Goal: Transaction & Acquisition: Purchase product/service

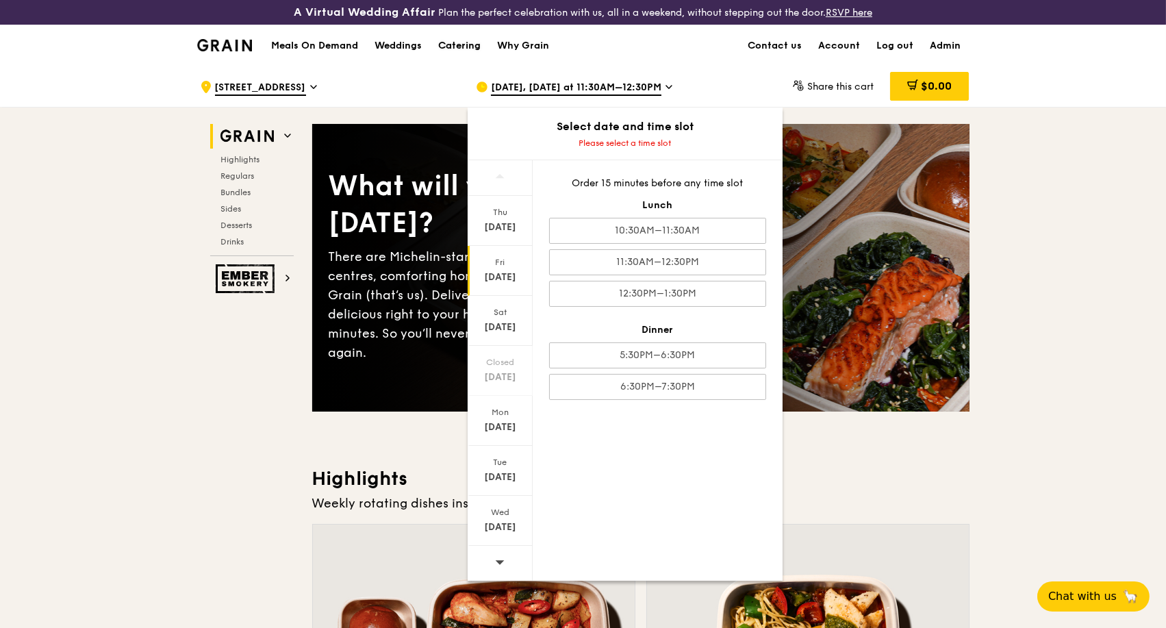
drag, startPoint x: 0, startPoint y: 0, endPoint x: 459, endPoint y: 47, distance: 461.3
click at [459, 47] on div "Catering" at bounding box center [459, 45] width 42 height 41
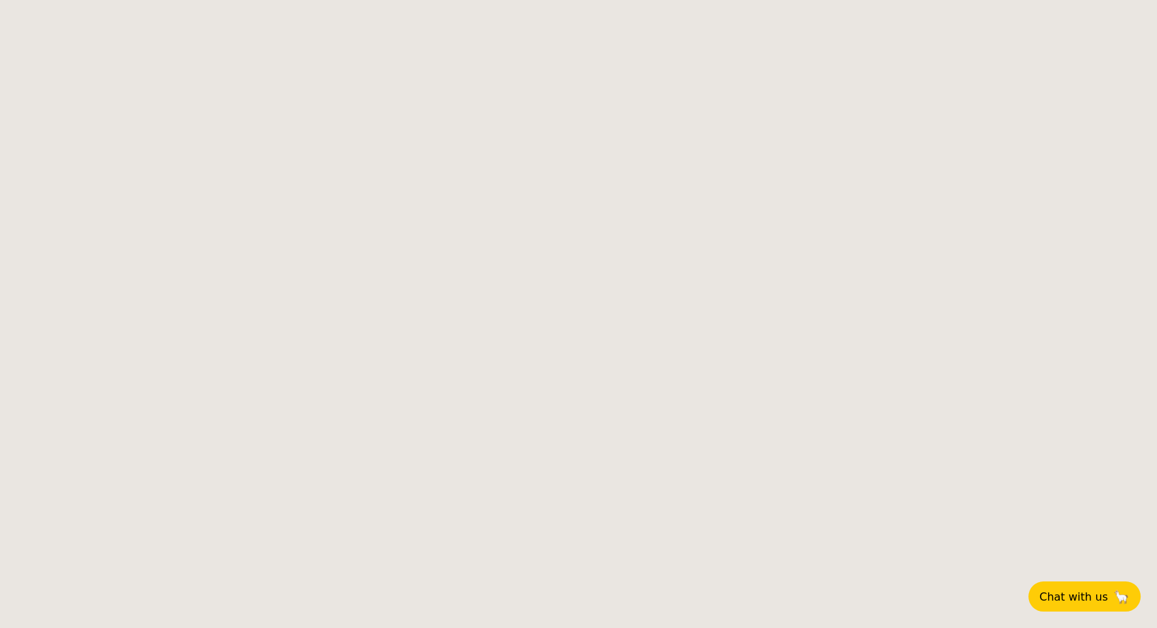
select select
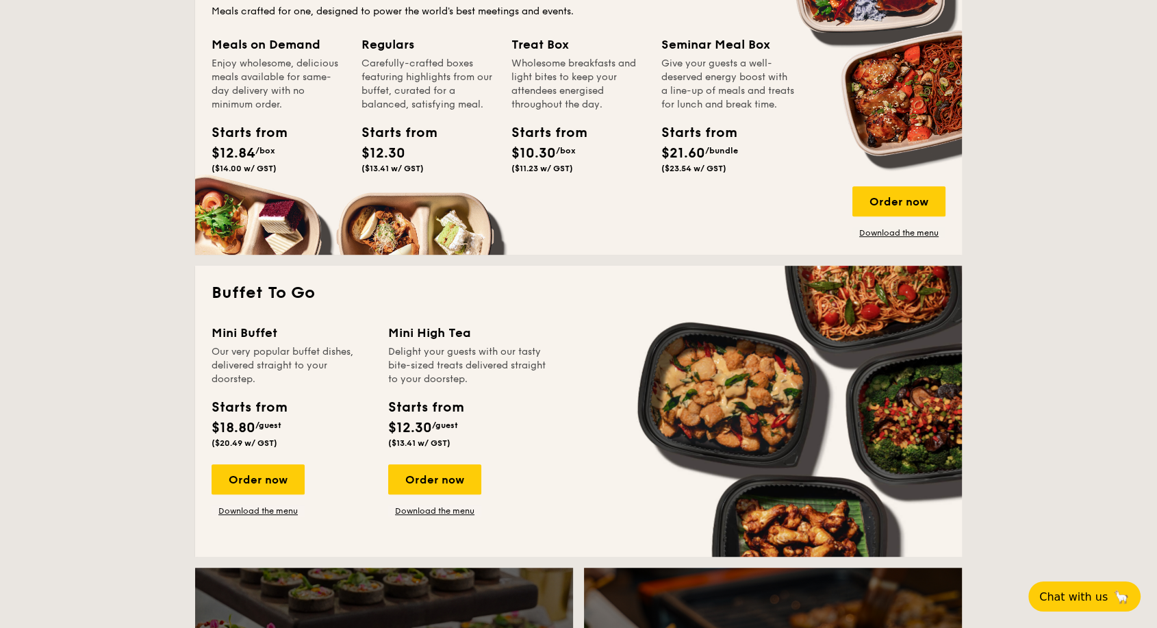
scroll to position [837, 0]
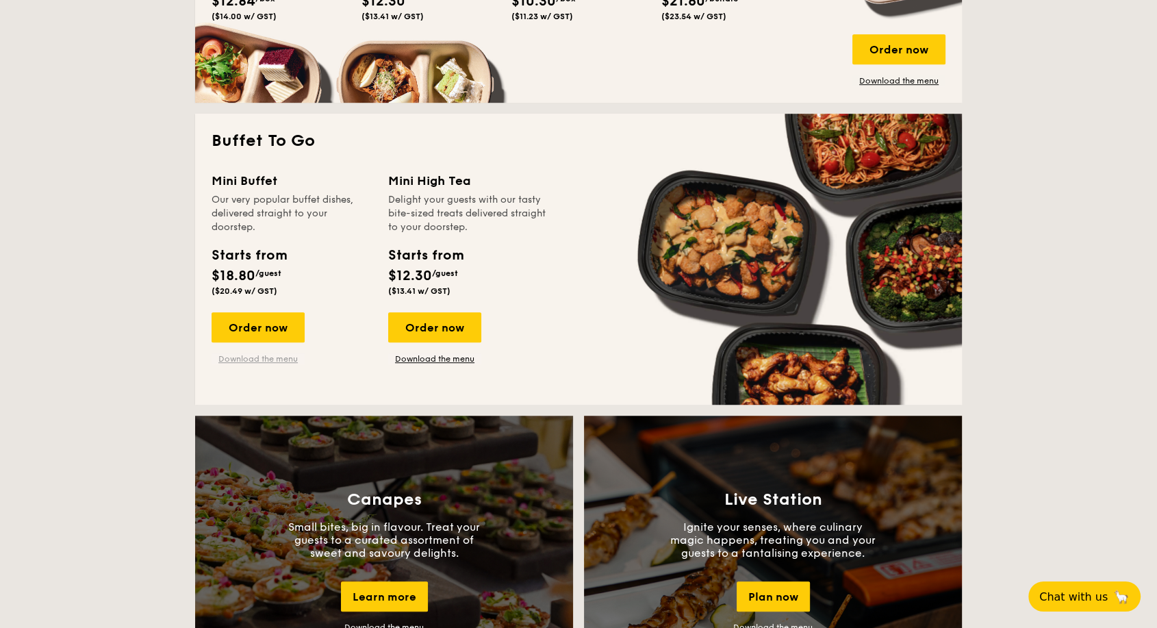
click at [271, 358] on link "Download the menu" at bounding box center [258, 358] width 93 height 11
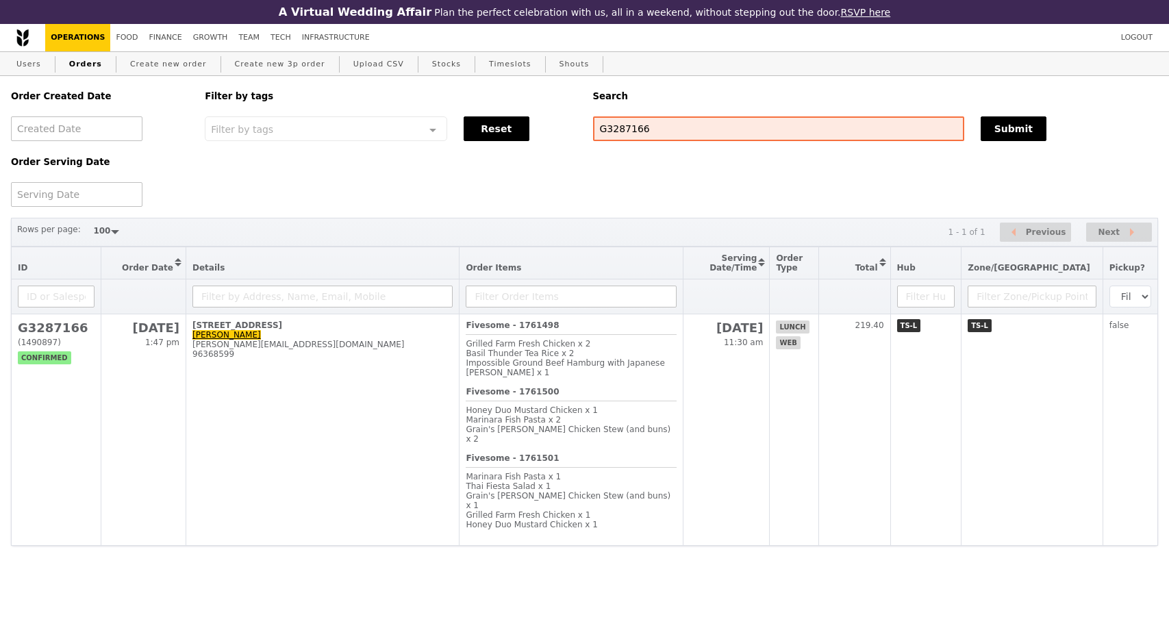
select select "100"
click at [565, 116] on div "Order Created Date Order Serving Date Filter by tags Filter by tags Meal_Plan W…" at bounding box center [585, 141] width 1164 height 131
type input "G3287107"
click at [1013, 129] on button "Submit" at bounding box center [1014, 128] width 66 height 25
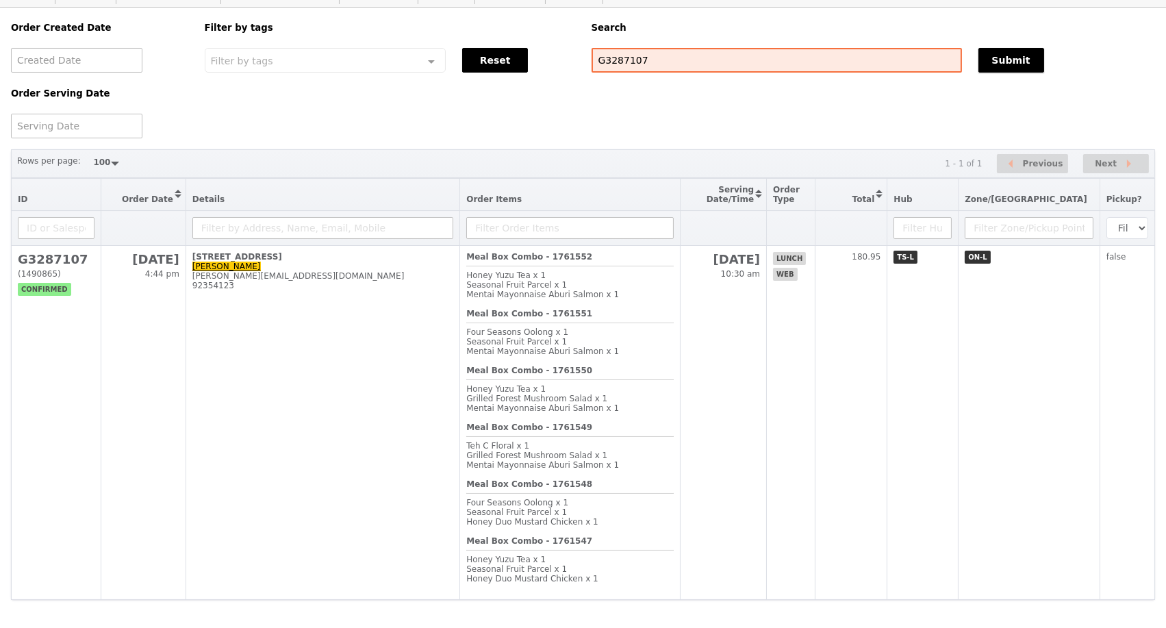
scroll to position [145, 0]
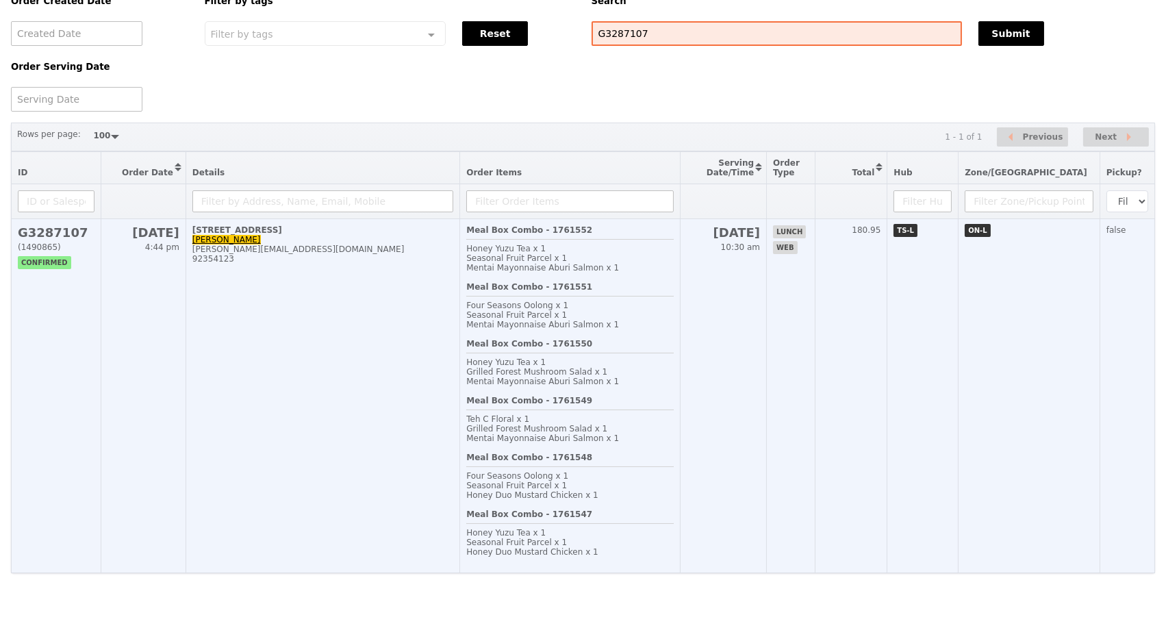
click at [324, 273] on td "21 Lower Kent Ridge Road, #05-03 Ian See ian.see@nus.edu.sg 92354123" at bounding box center [323, 396] width 274 height 354
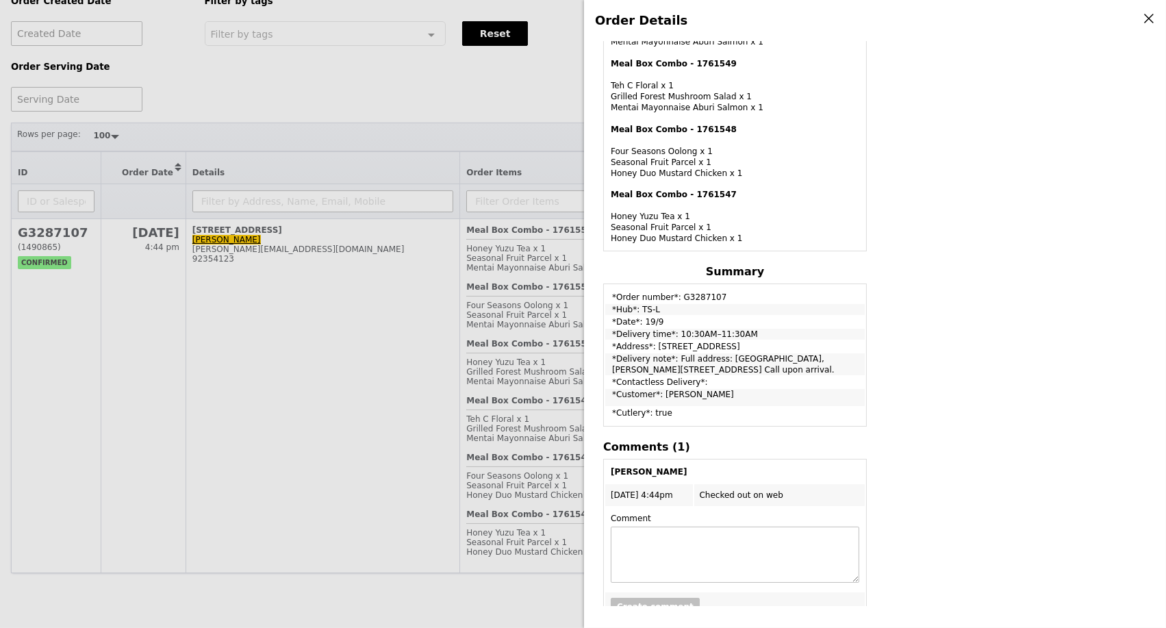
scroll to position [603, 0]
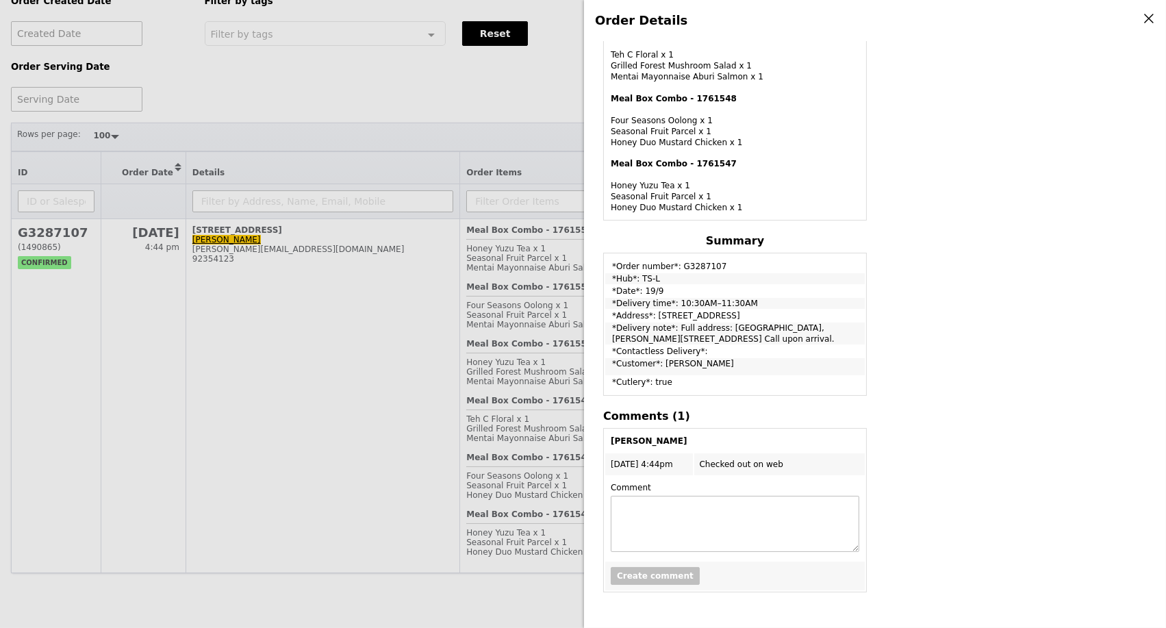
click at [381, 420] on div "Order Details Edit order Changelog Cancel Order ID G3287107 – View receipt Orde…" at bounding box center [583, 314] width 1166 height 628
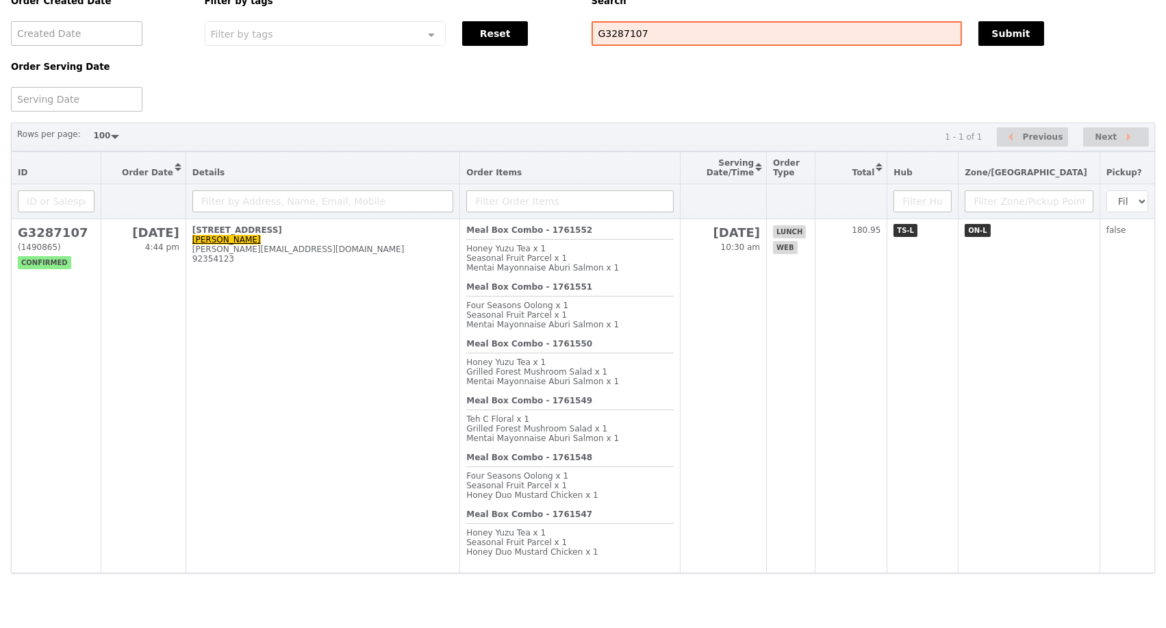
scroll to position [825, 0]
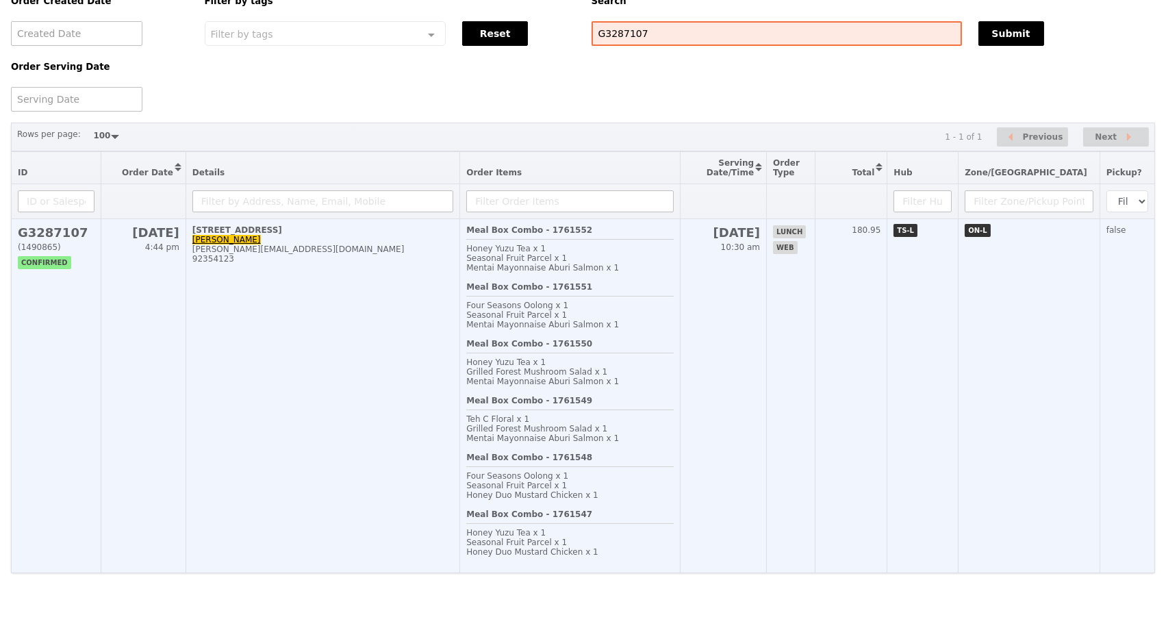
click at [414, 366] on td "21 Lower Kent Ridge Road, #05-03 Ian See ian.see@nus.edu.sg 92354123" at bounding box center [323, 396] width 274 height 354
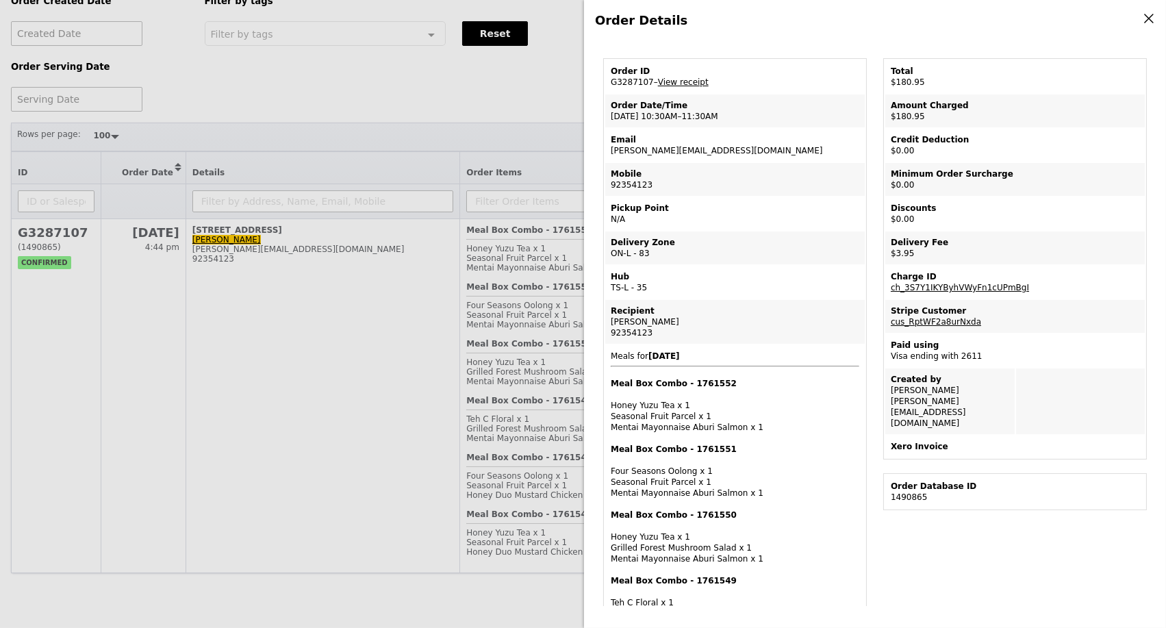
scroll to position [0, 0]
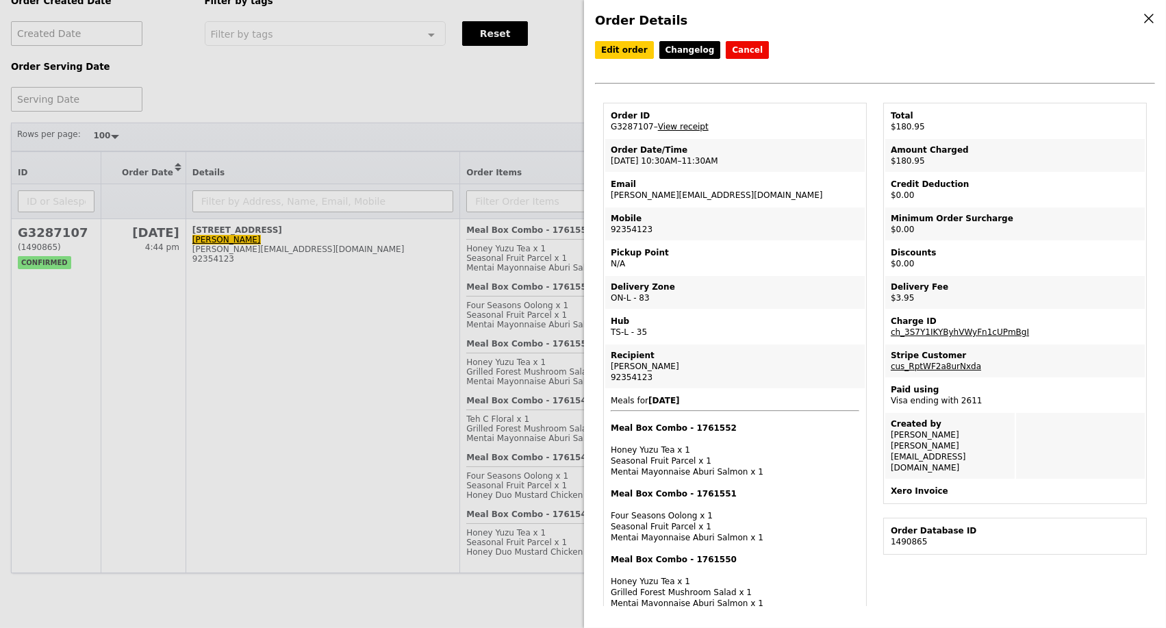
click at [692, 129] on link "View receipt" at bounding box center [683, 127] width 51 height 10
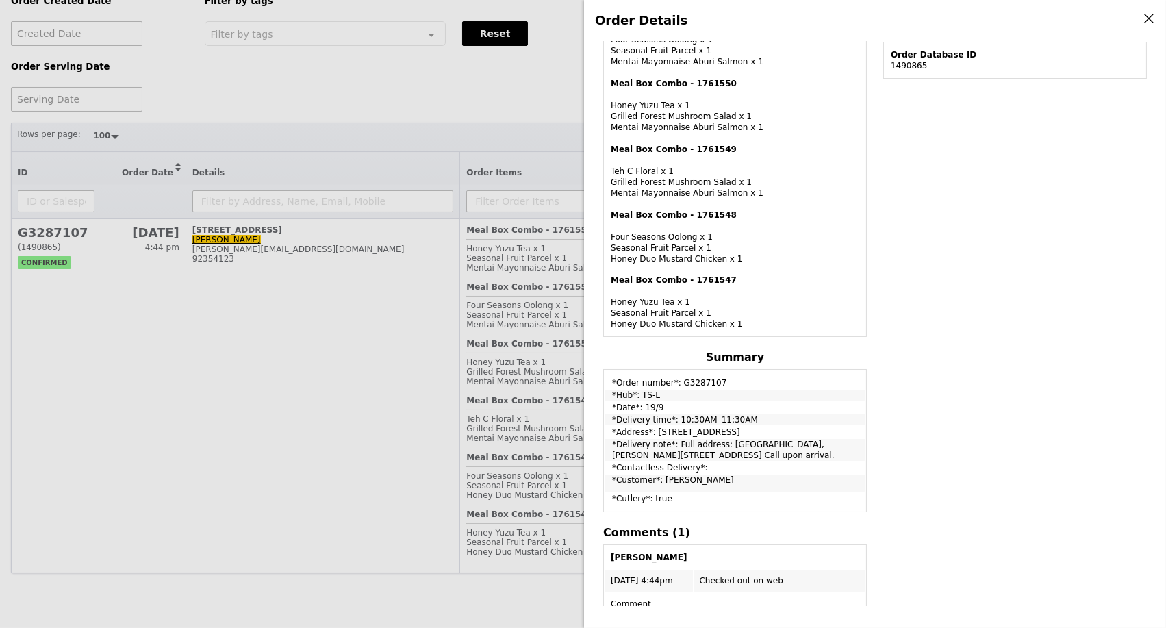
scroll to position [603, 0]
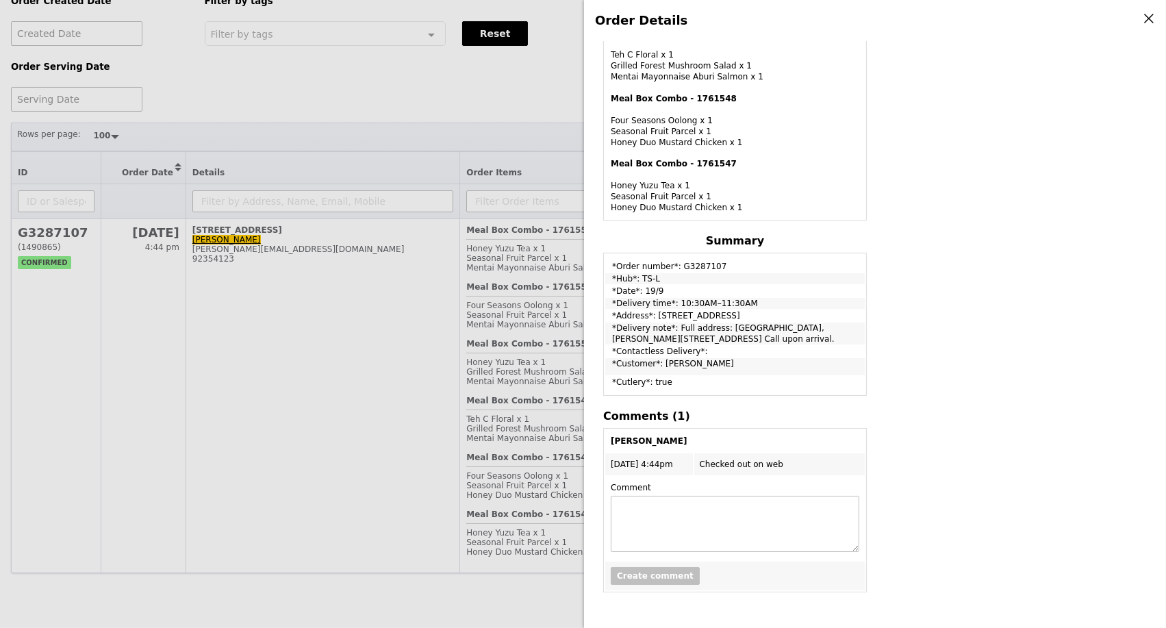
click at [479, 105] on div "Order Details Edit order Changelog Cancel Order ID G3287107 – View receipt Orde…" at bounding box center [583, 314] width 1166 height 628
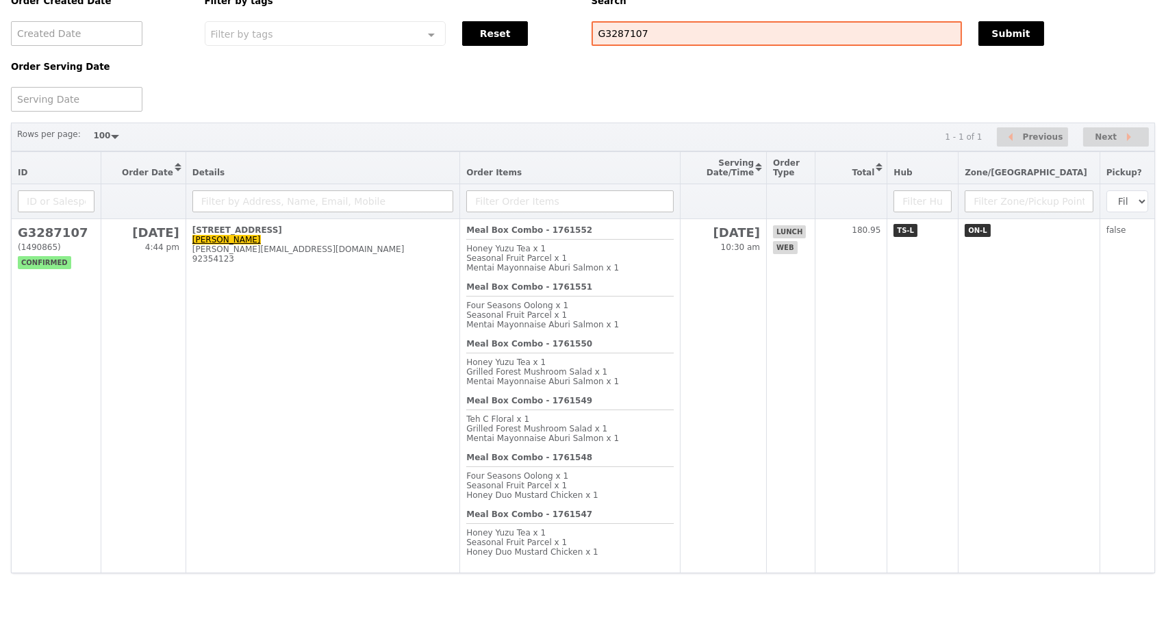
scroll to position [825, 0]
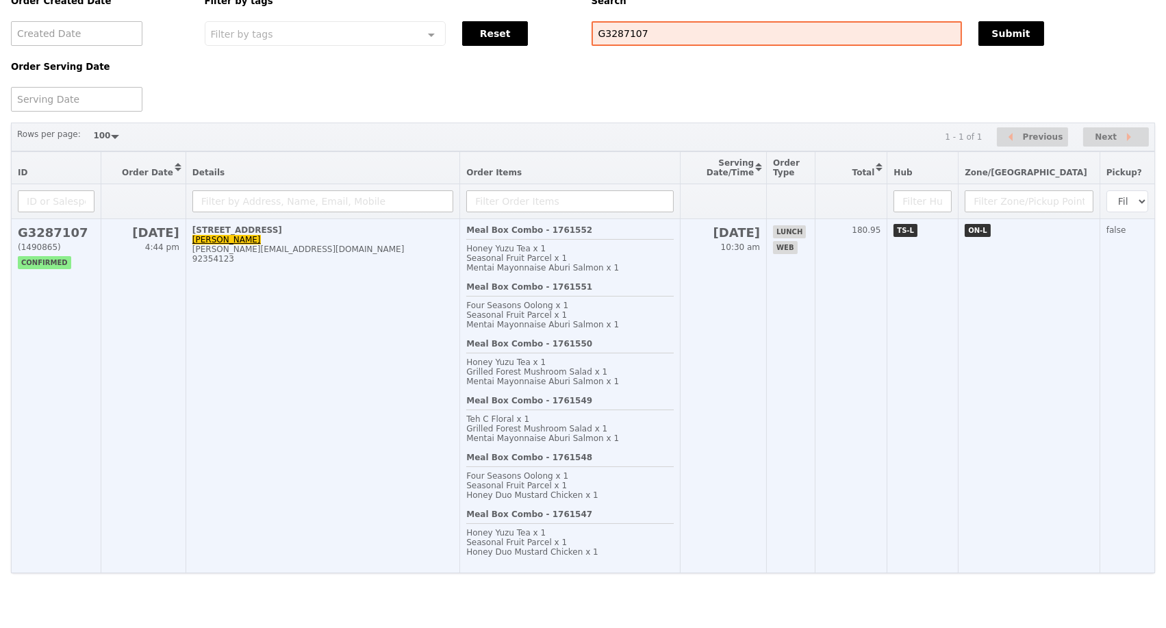
click at [214, 266] on td "21 Lower Kent Ridge Road, #05-03 Ian See ian.see@nus.edu.sg 92354123" at bounding box center [323, 396] width 274 height 354
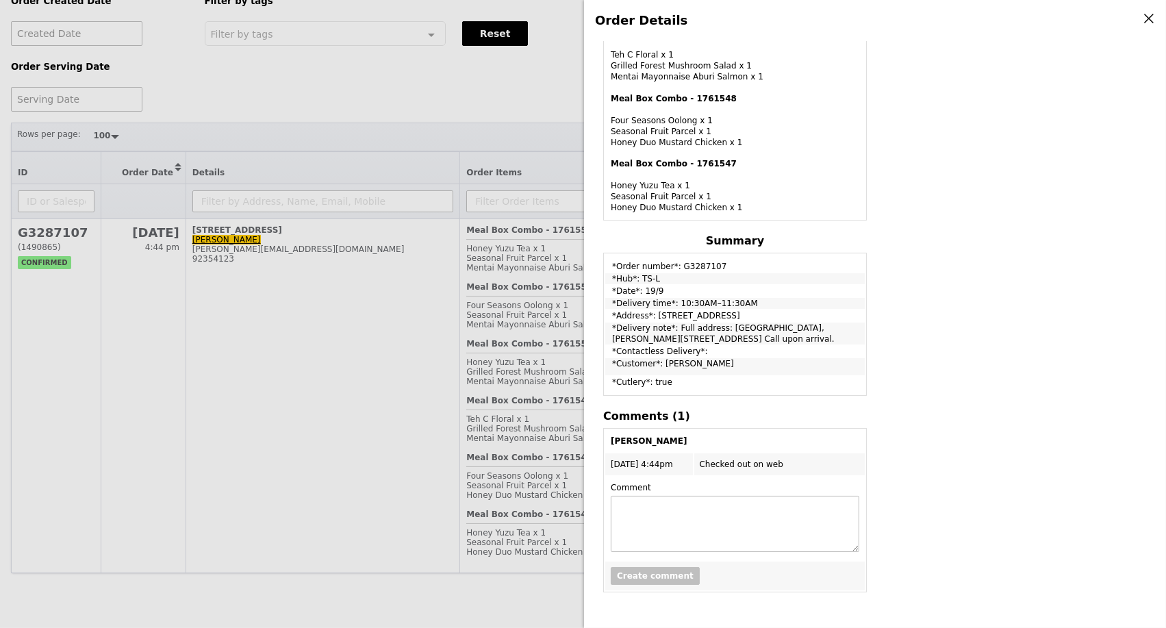
click at [299, 290] on div "Order Details Edit order Changelog Cancel Order ID G3287107 – View receipt Orde…" at bounding box center [583, 314] width 1166 height 628
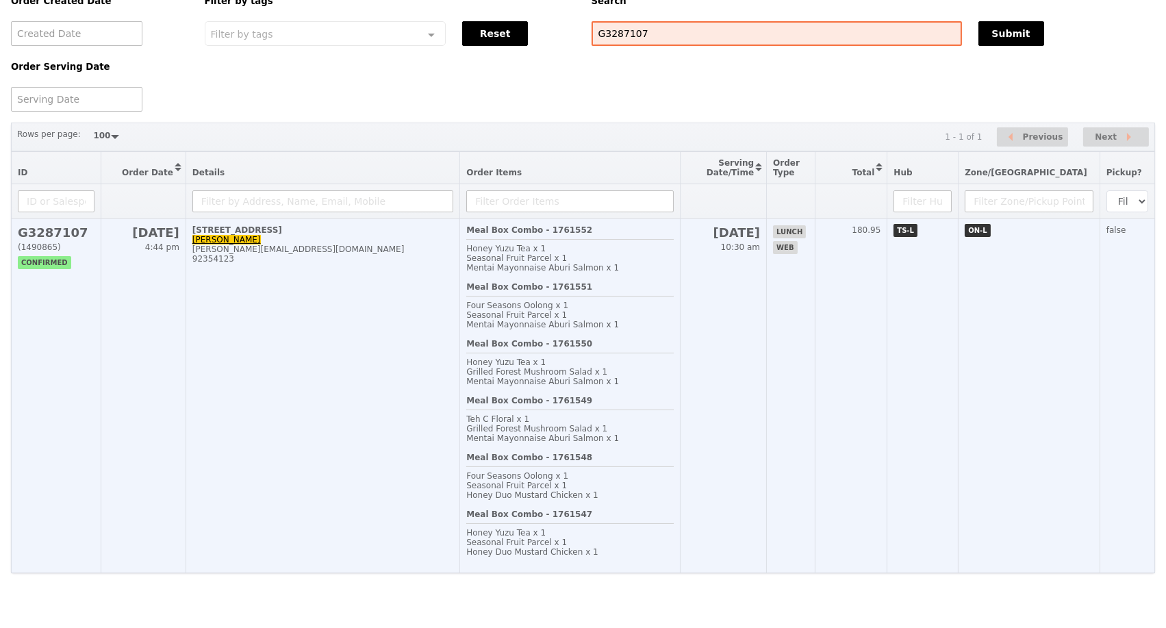
click at [340, 341] on td "21 Lower Kent Ridge Road, #05-03 Ian See ian.see@nus.edu.sg 92354123" at bounding box center [323, 396] width 274 height 354
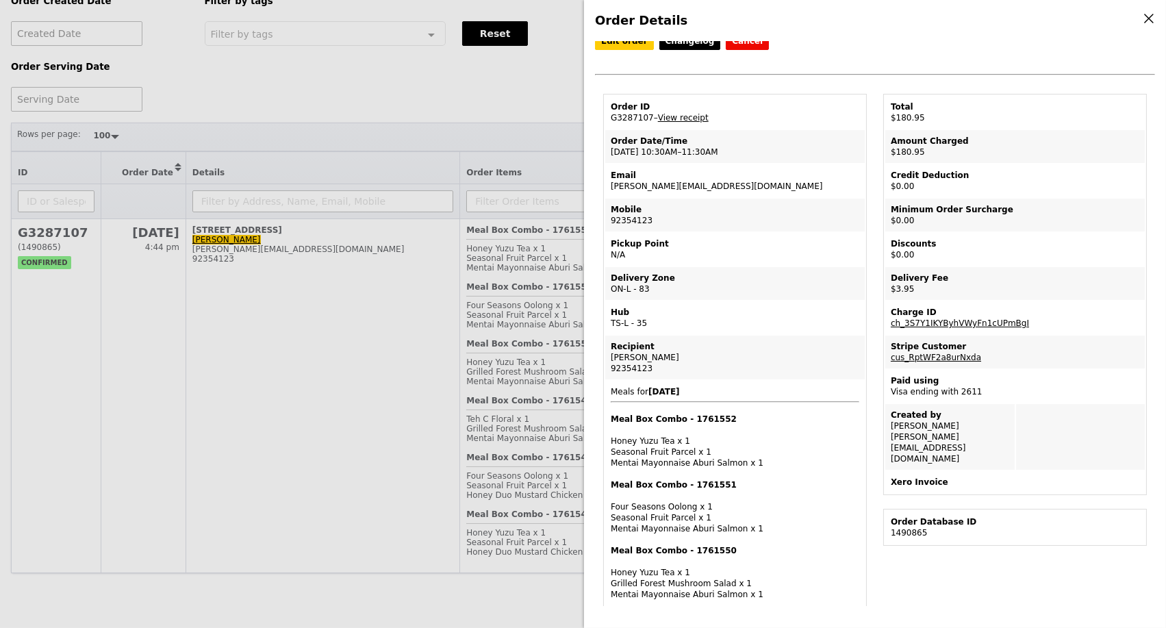
scroll to position [0, 0]
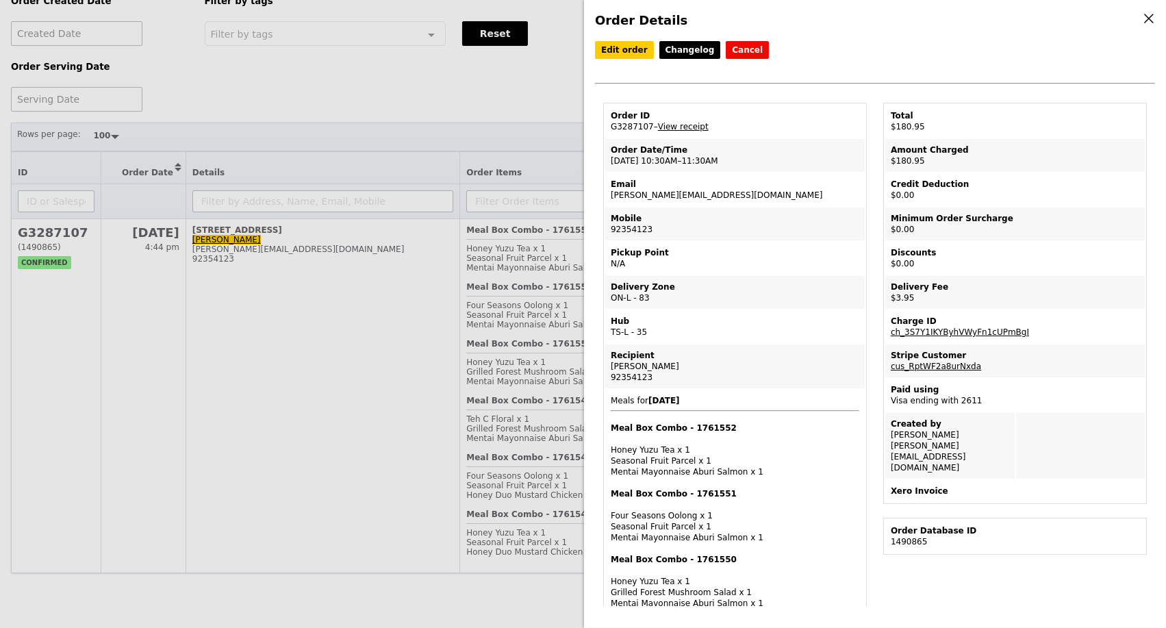
click at [244, 301] on div "Order Details Edit order Changelog Cancel Order ID G3287107 – View receipt Orde…" at bounding box center [583, 314] width 1166 height 628
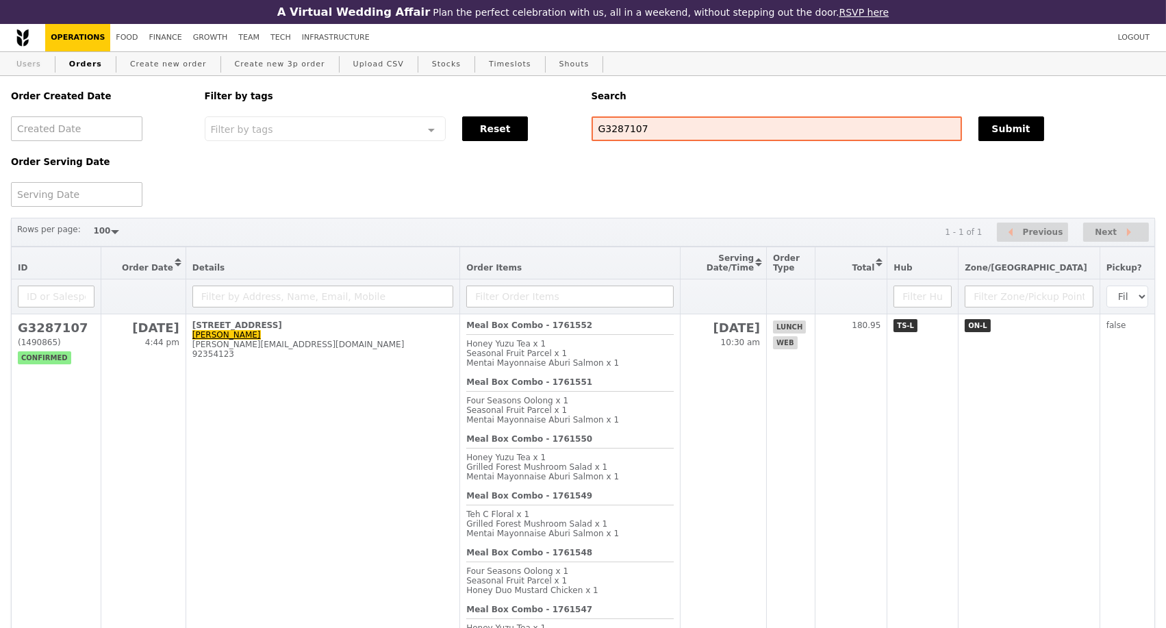
click at [34, 65] on link "Users" at bounding box center [29, 64] width 36 height 25
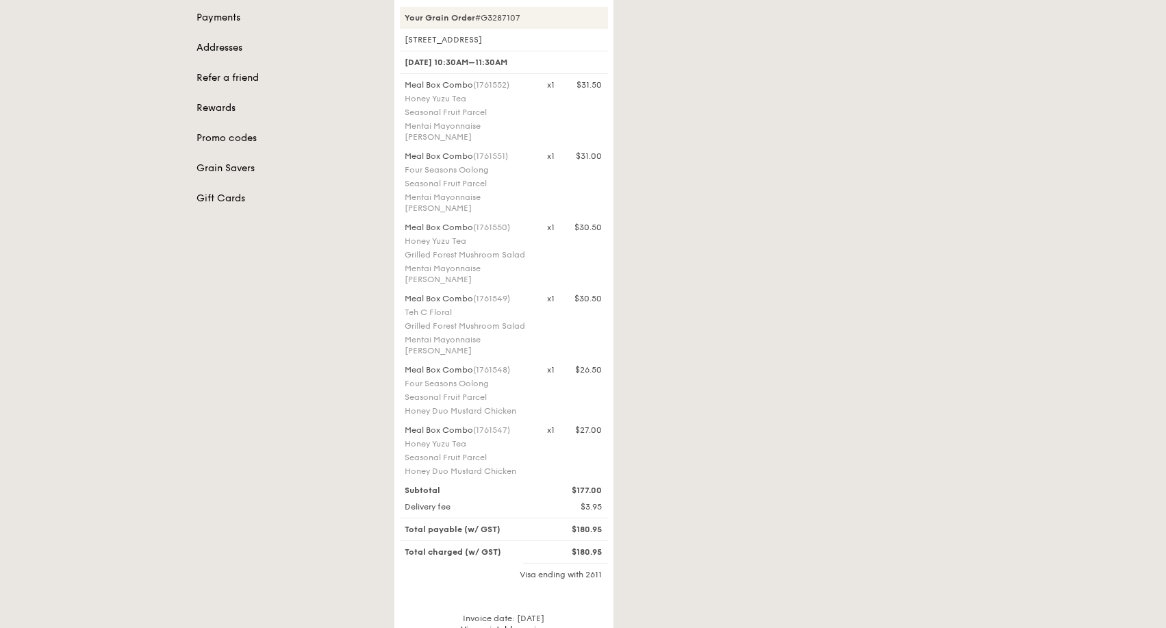
scroll to position [304, 0]
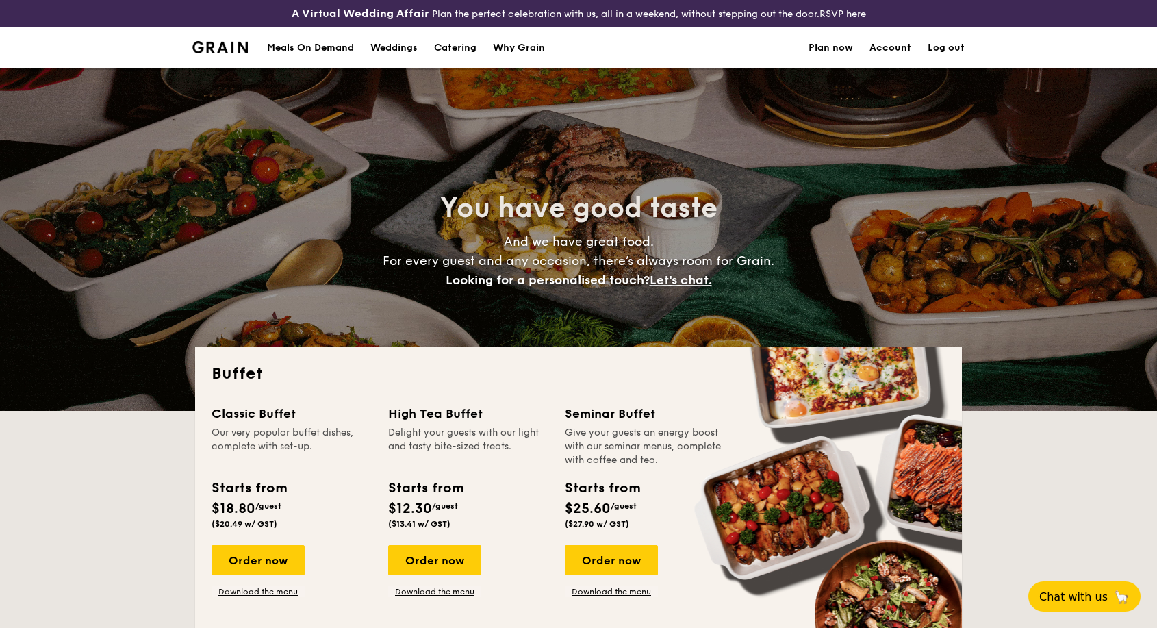
select select
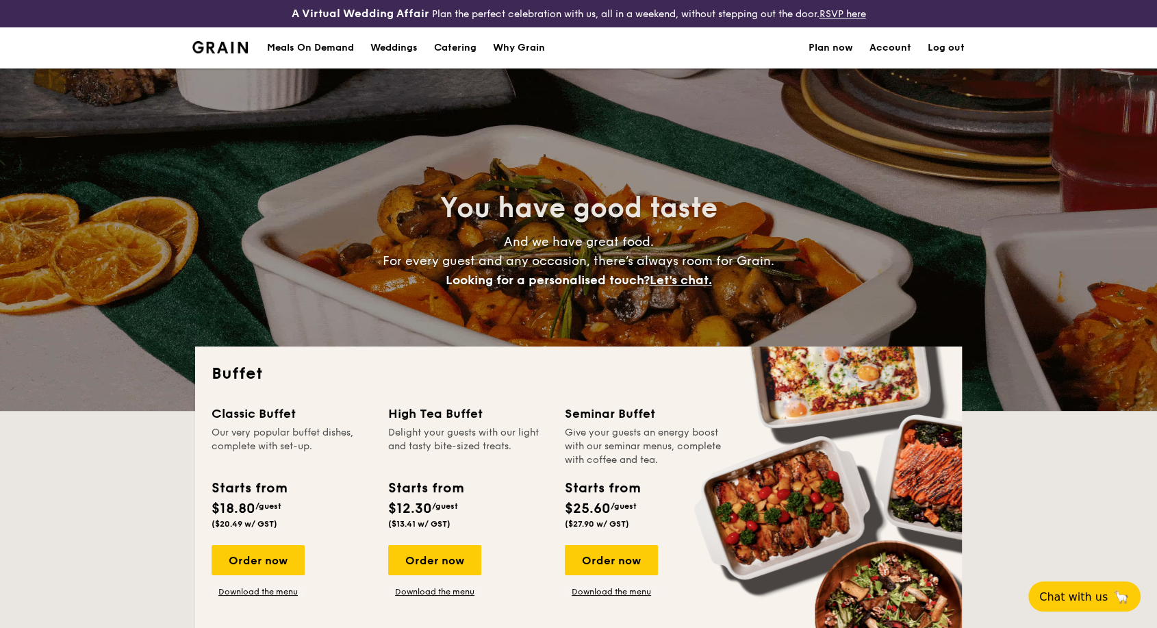
click at [471, 49] on h1 "Catering" at bounding box center [455, 47] width 42 height 41
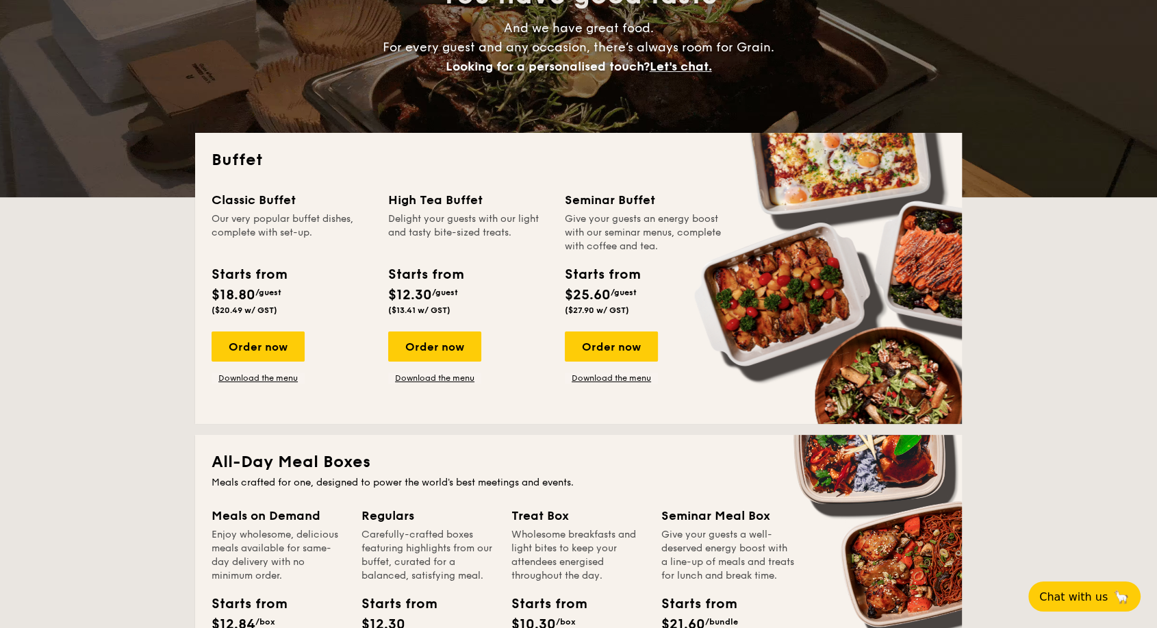
scroll to position [228, 0]
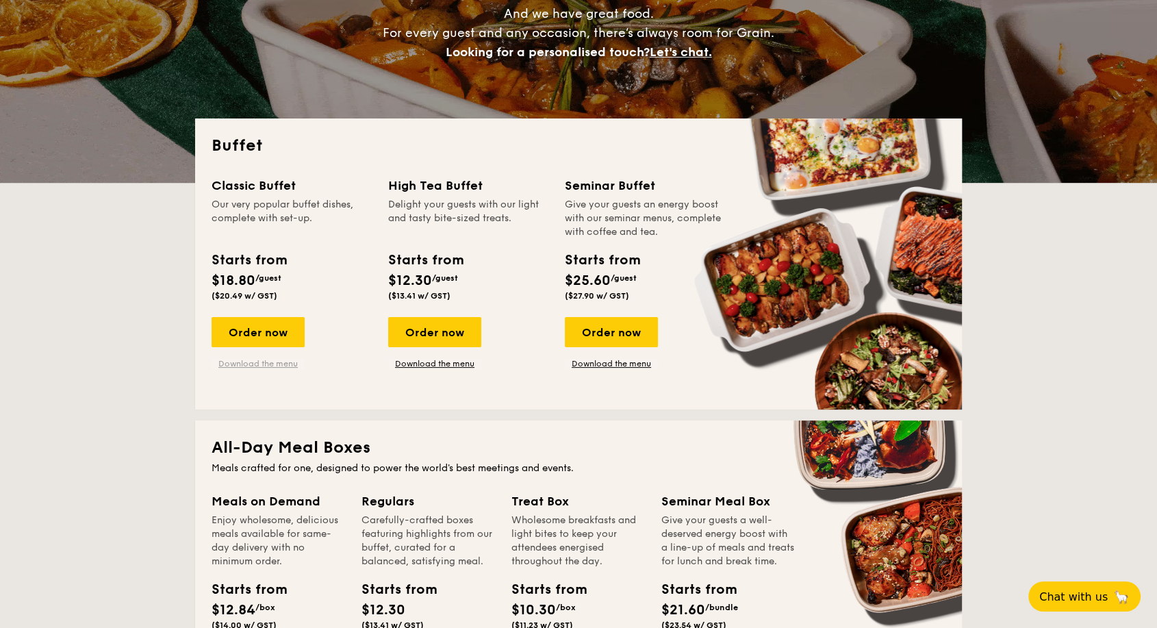
click at [288, 362] on link "Download the menu" at bounding box center [258, 363] width 93 height 11
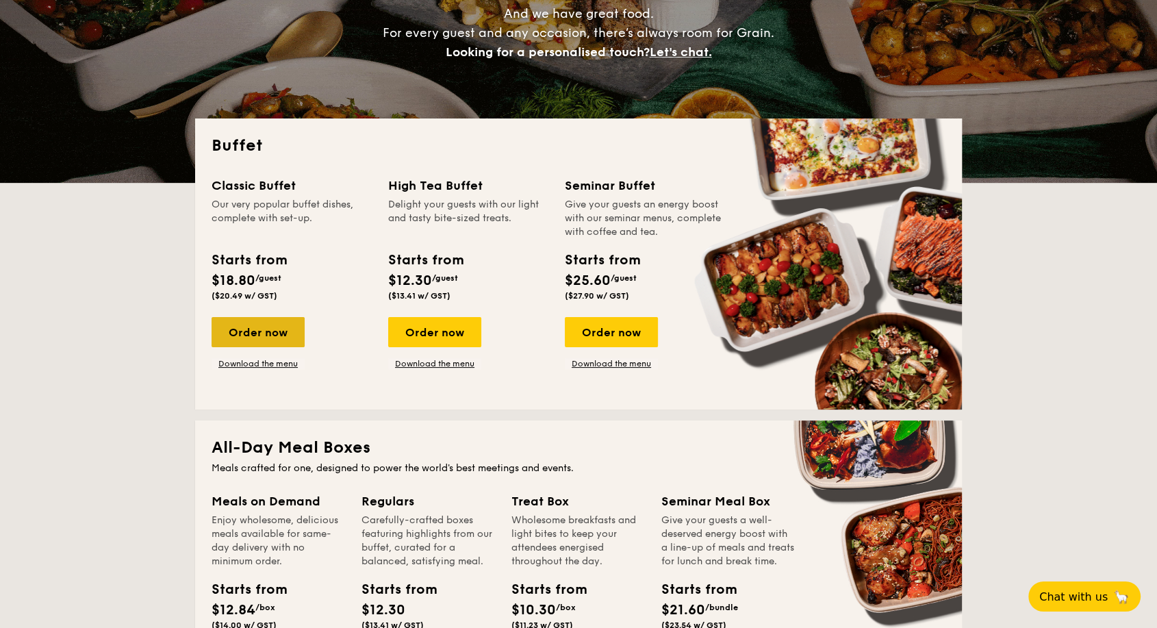
click at [260, 330] on div "Order now" at bounding box center [258, 332] width 93 height 30
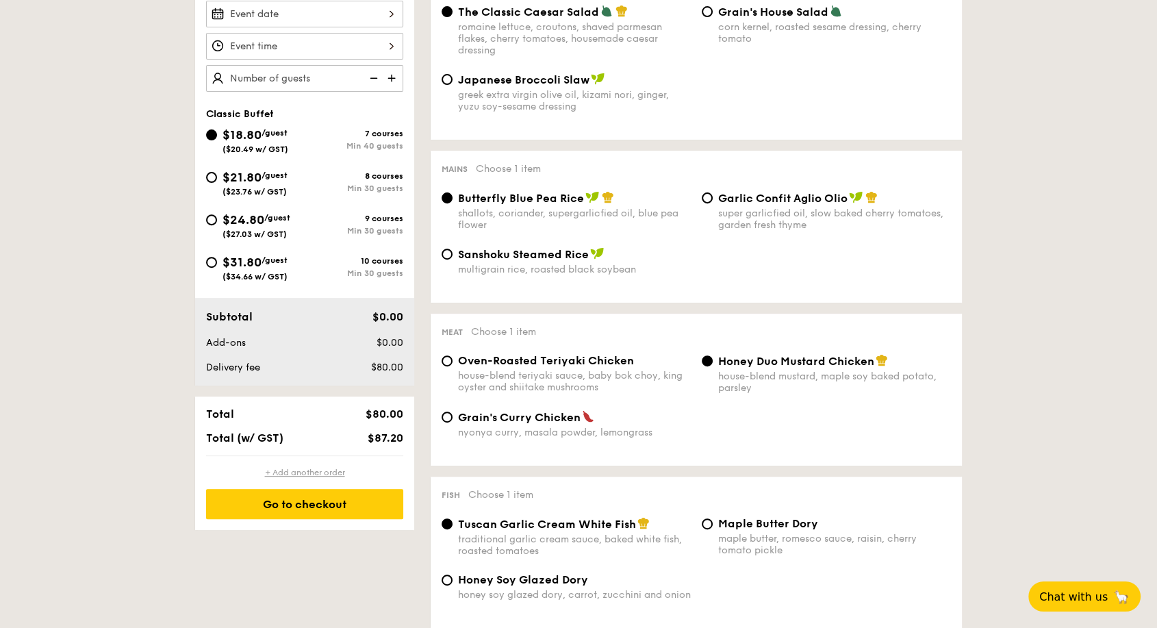
scroll to position [608, 0]
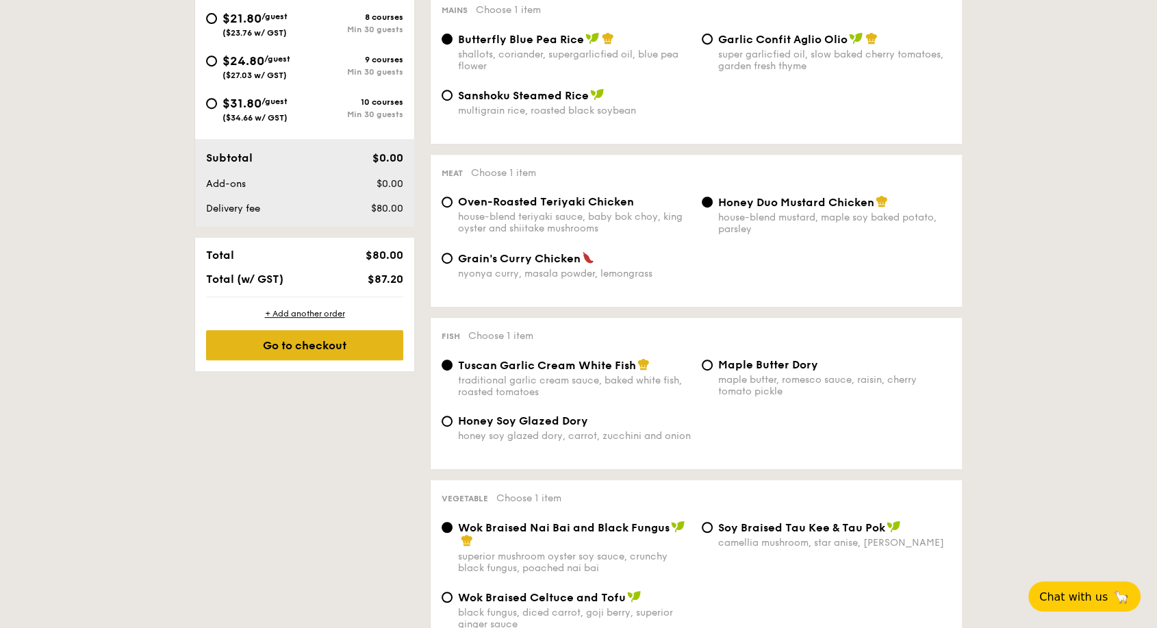
click at [328, 347] on div "Go to checkout" at bounding box center [304, 345] width 197 height 30
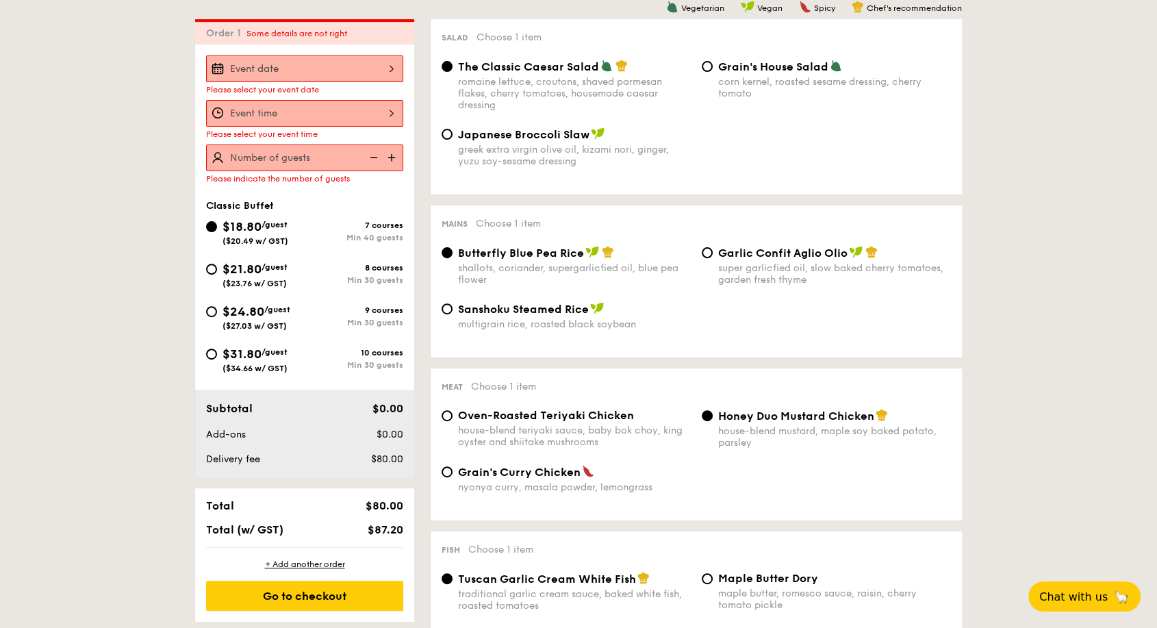
scroll to position [393, 0]
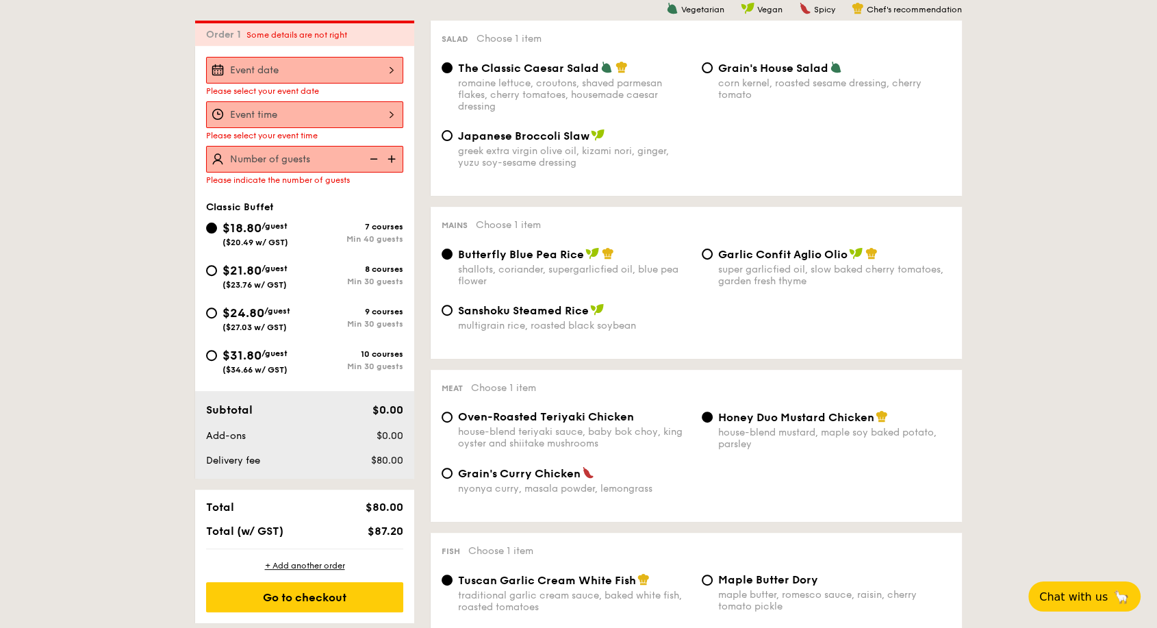
click at [352, 51] on div "Please select your event date Please select your event time Please indicate the…" at bounding box center [304, 262] width 219 height 433
click at [352, 58] on div at bounding box center [304, 70] width 197 height 27
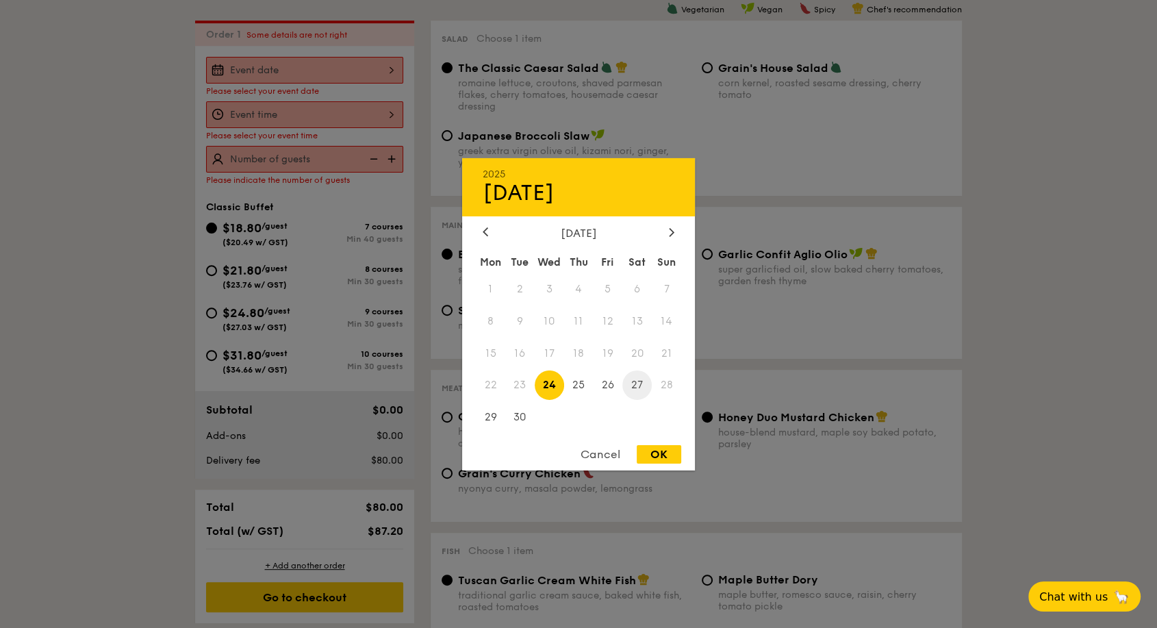
click at [635, 379] on span "27" at bounding box center [637, 385] width 29 height 29
click at [666, 459] on div "OK" at bounding box center [659, 454] width 45 height 18
type input "Sep 27, 2025"
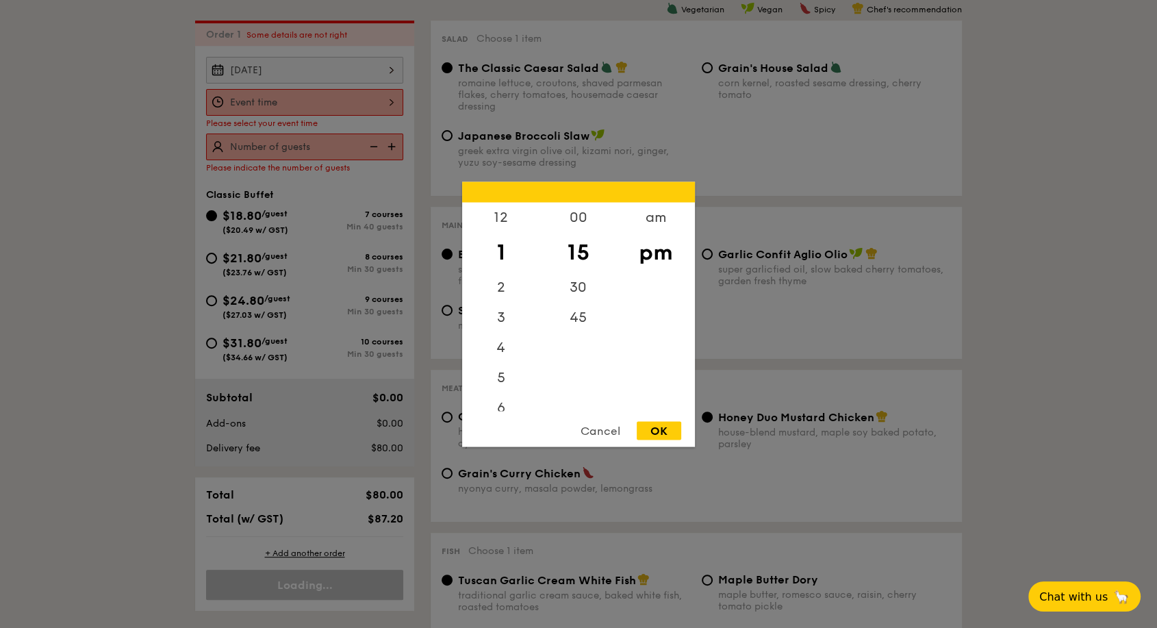
click at [377, 96] on div "12 1 2 3 4 5 6 7 8 9 10 11 00 15 30 45 am pm Cancel OK" at bounding box center [304, 102] width 197 height 27
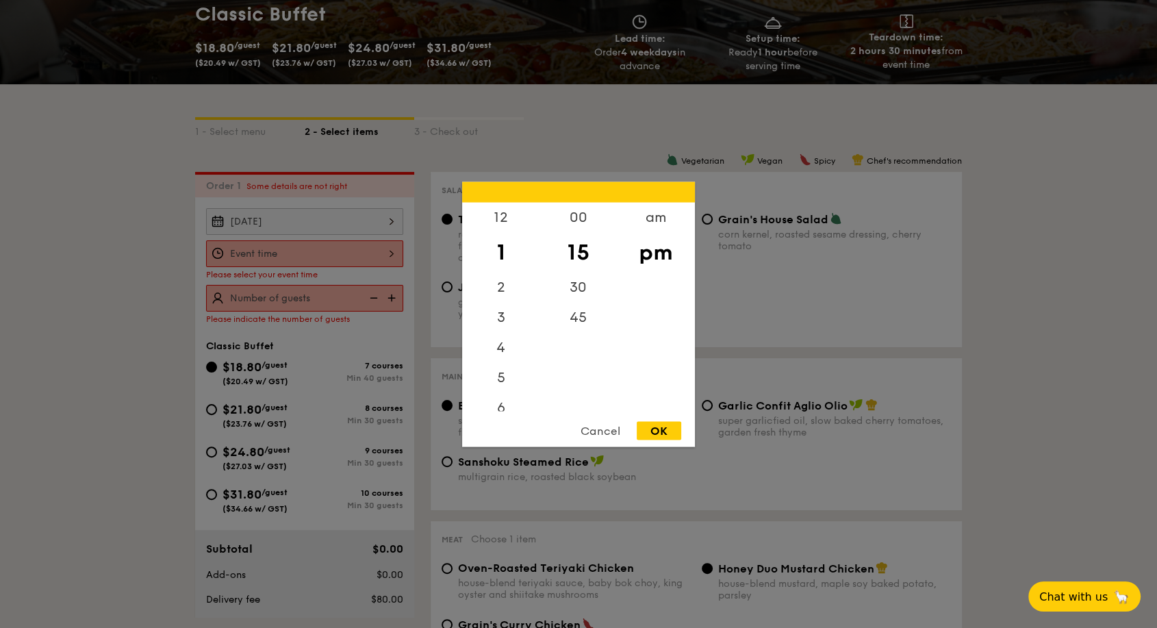
scroll to position [241, 0]
click at [653, 225] on div "am" at bounding box center [655, 222] width 77 height 40
click at [502, 401] on div "11" at bounding box center [500, 401] width 77 height 40
click at [570, 251] on div "15" at bounding box center [578, 252] width 77 height 40
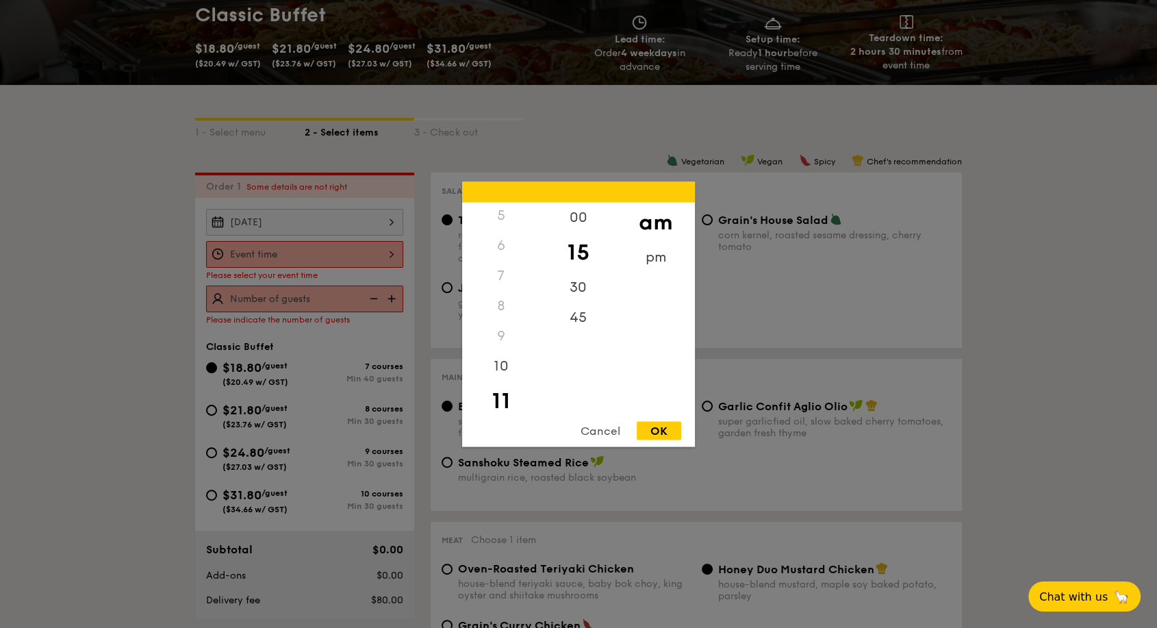
click at [656, 434] on div "OK" at bounding box center [659, 430] width 45 height 18
type input "11:15AM"
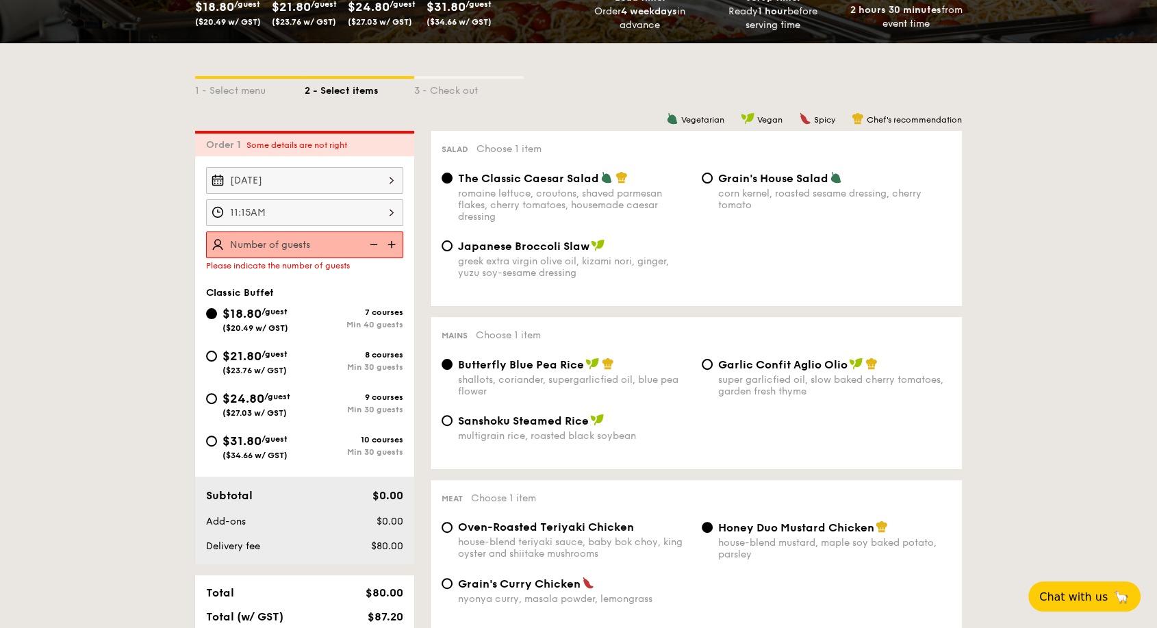
scroll to position [317, 0]
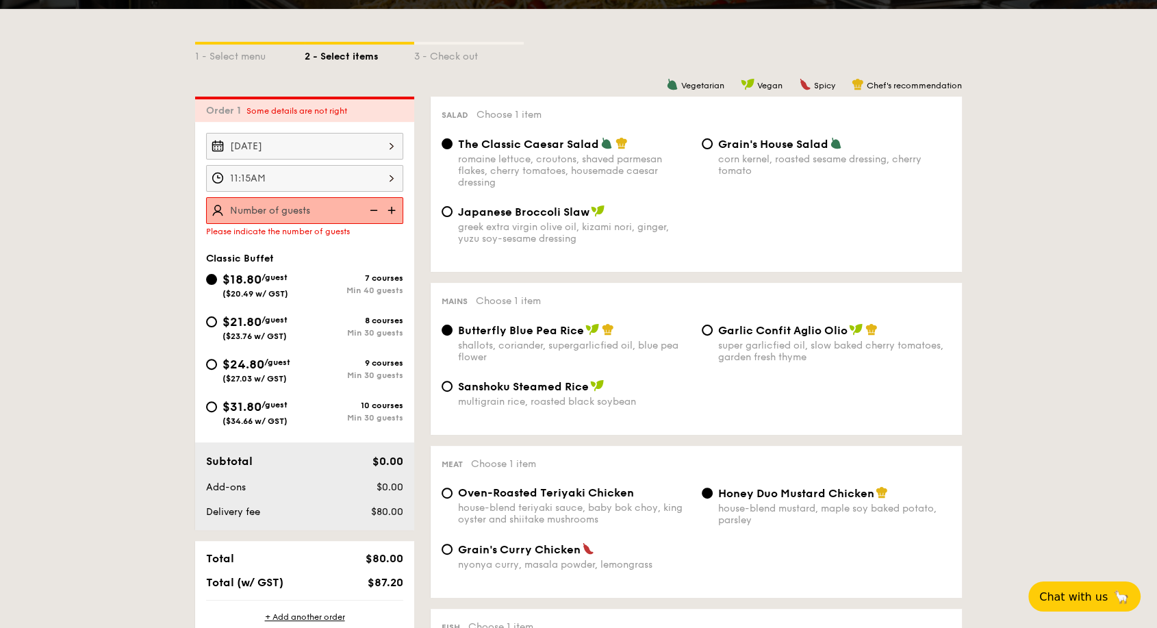
click at [390, 205] on img at bounding box center [393, 210] width 21 height 26
type input "40 guests"
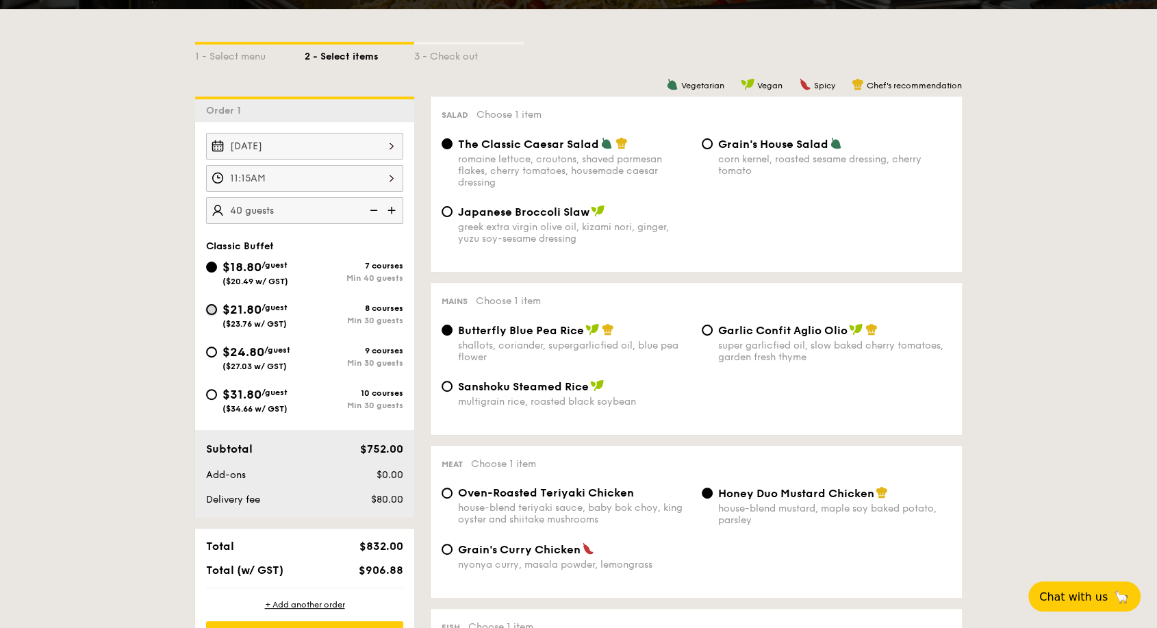
click at [210, 305] on input "$21.80 /guest ($23.76 w/ GST) 8 courses Min 30 guests" at bounding box center [211, 309] width 11 height 11
radio input "true"
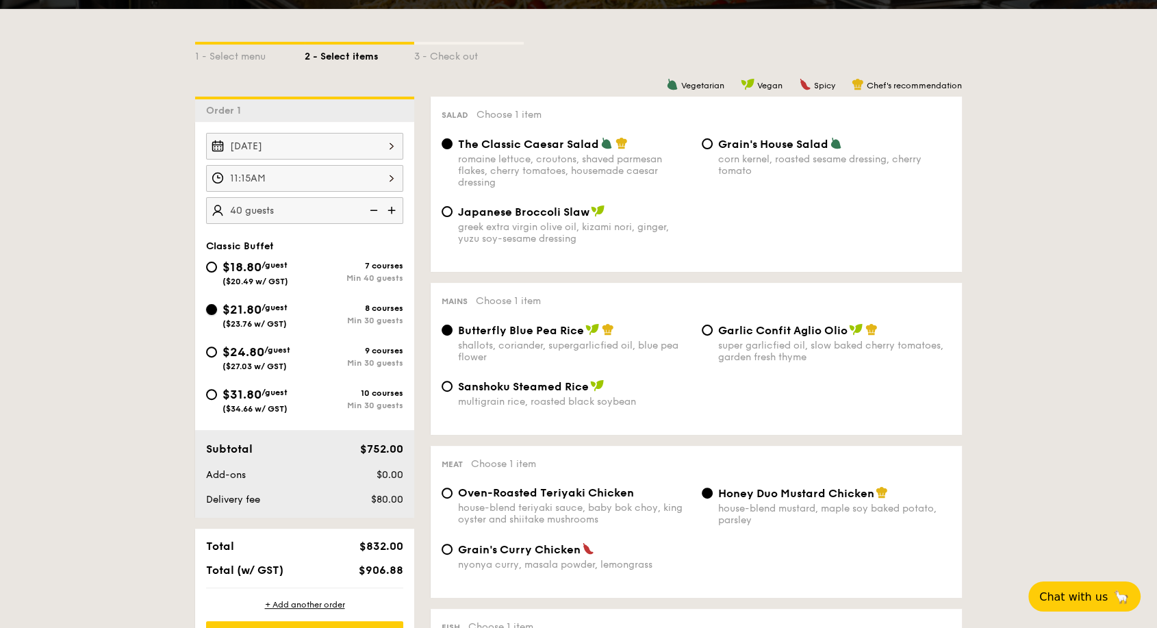
radio input "true"
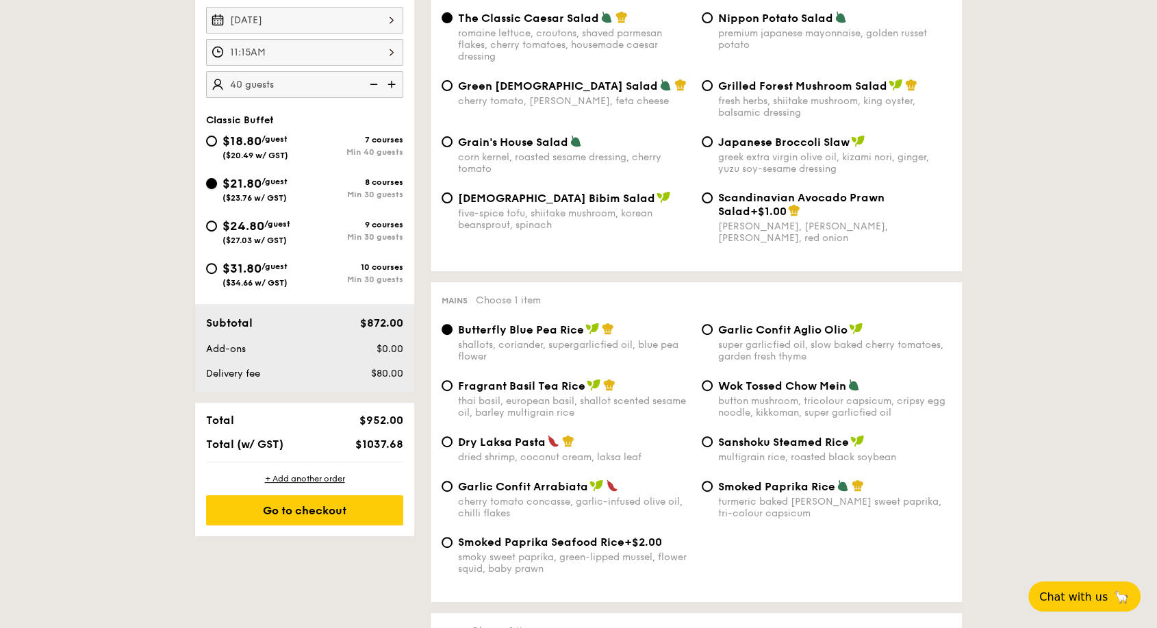
scroll to position [469, 0]
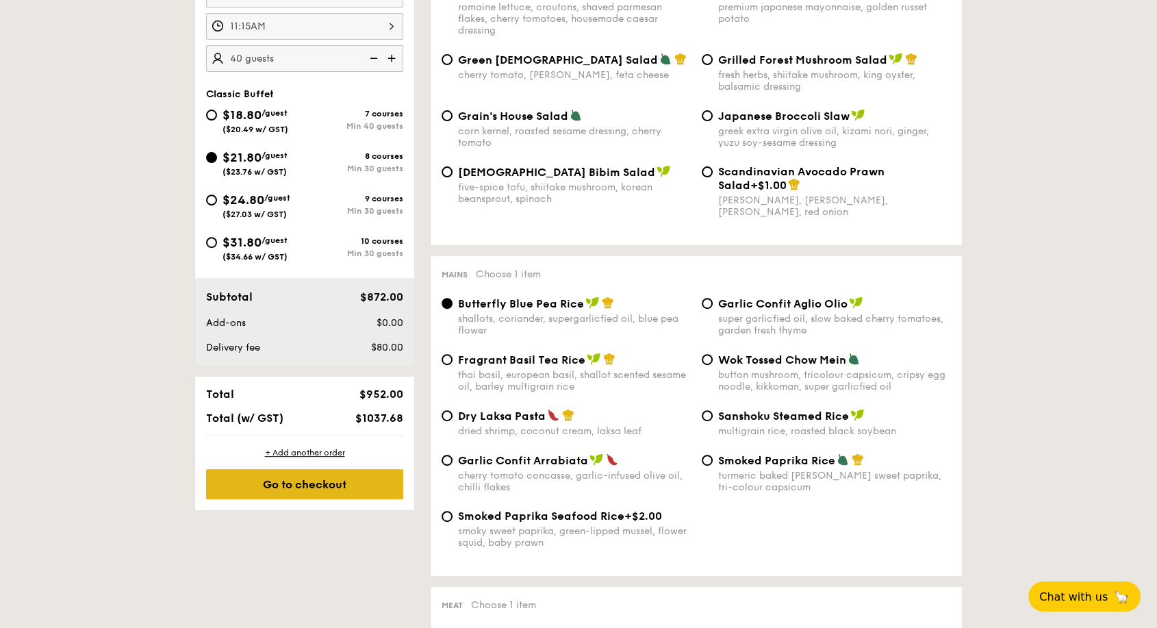
click at [303, 481] on div "Go to checkout" at bounding box center [304, 484] width 197 height 30
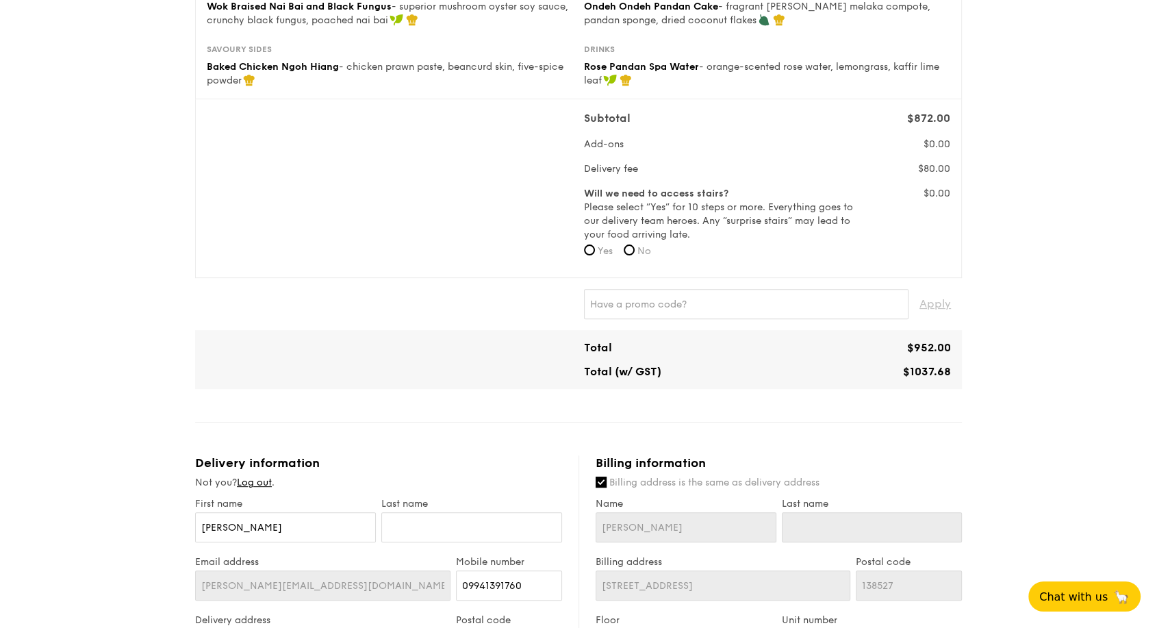
scroll to position [608, 0]
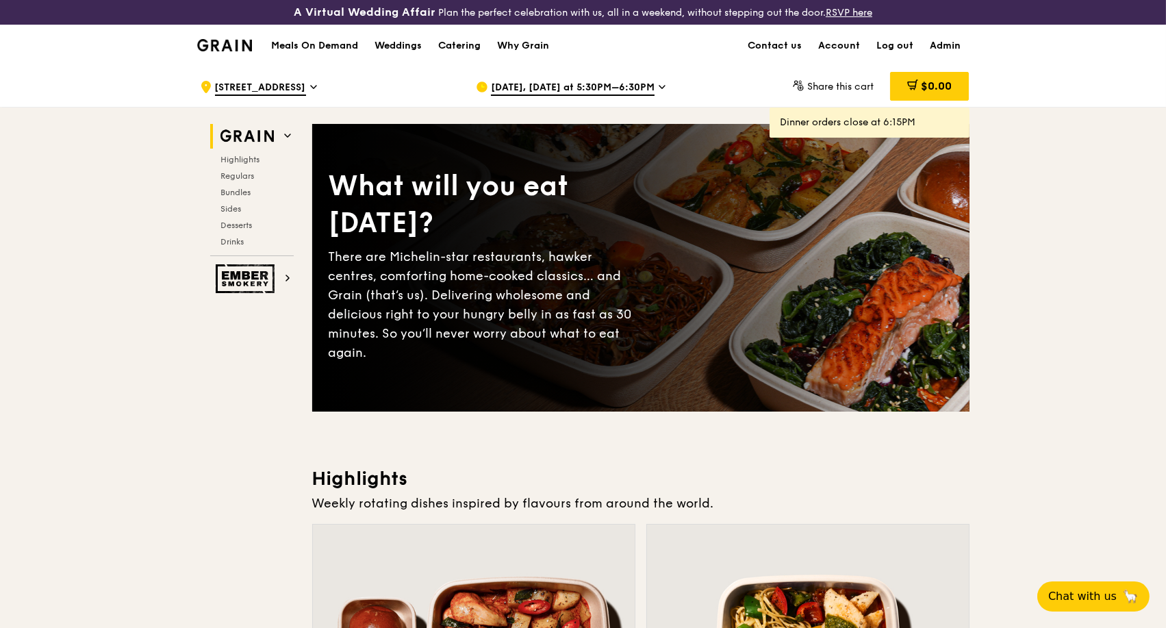
click at [317, 82] on icon at bounding box center [313, 87] width 7 height 12
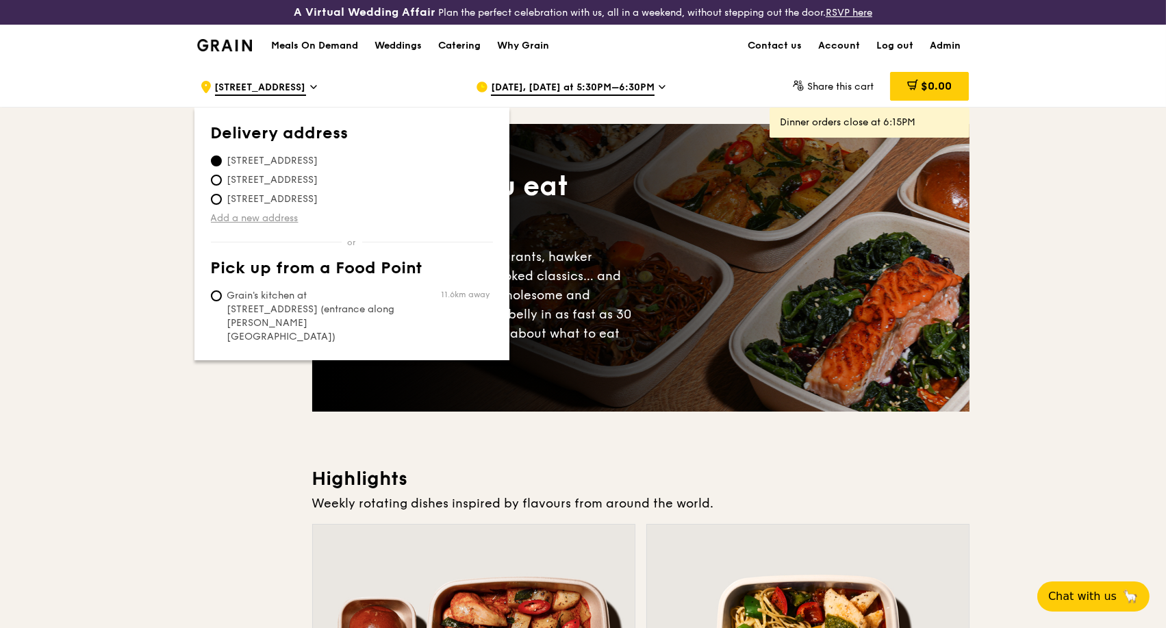
click at [260, 215] on link "Add a new address" at bounding box center [352, 219] width 282 height 14
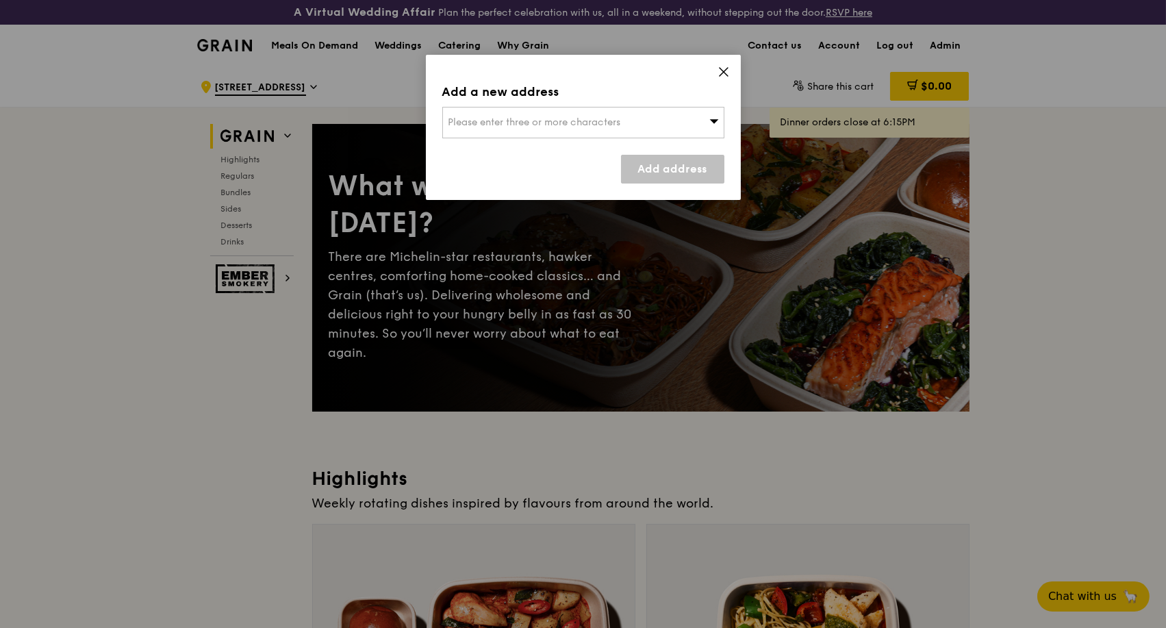
click at [484, 115] on div "Please enter three or more characters" at bounding box center [583, 123] width 282 height 32
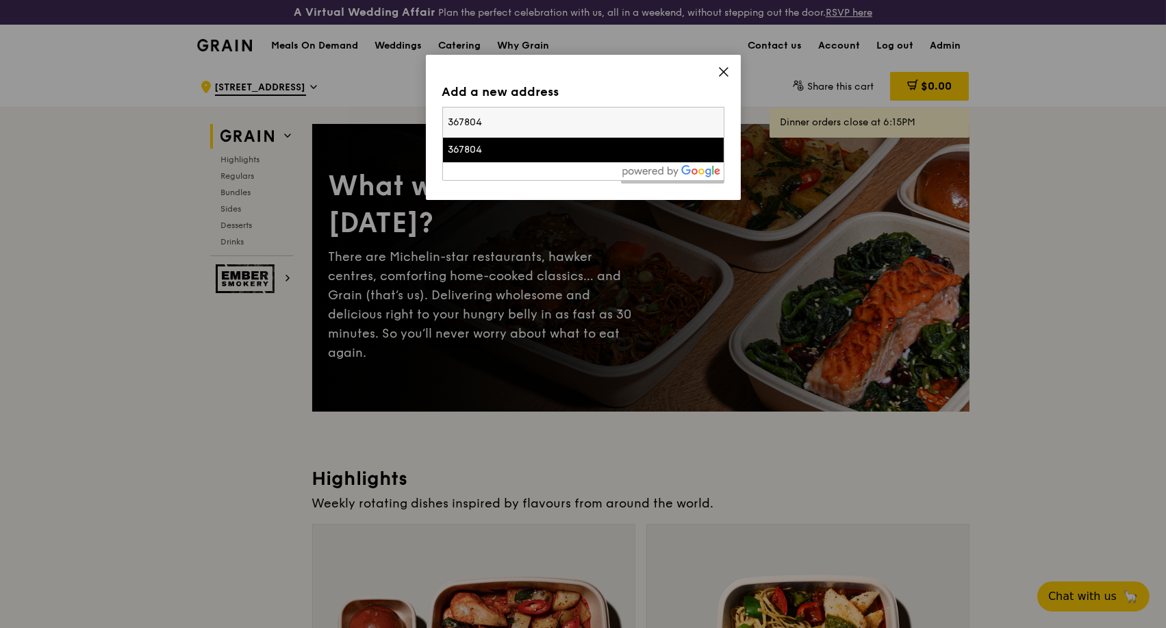
type input "367804"
click at [506, 151] on div "367804" at bounding box center [550, 150] width 203 height 14
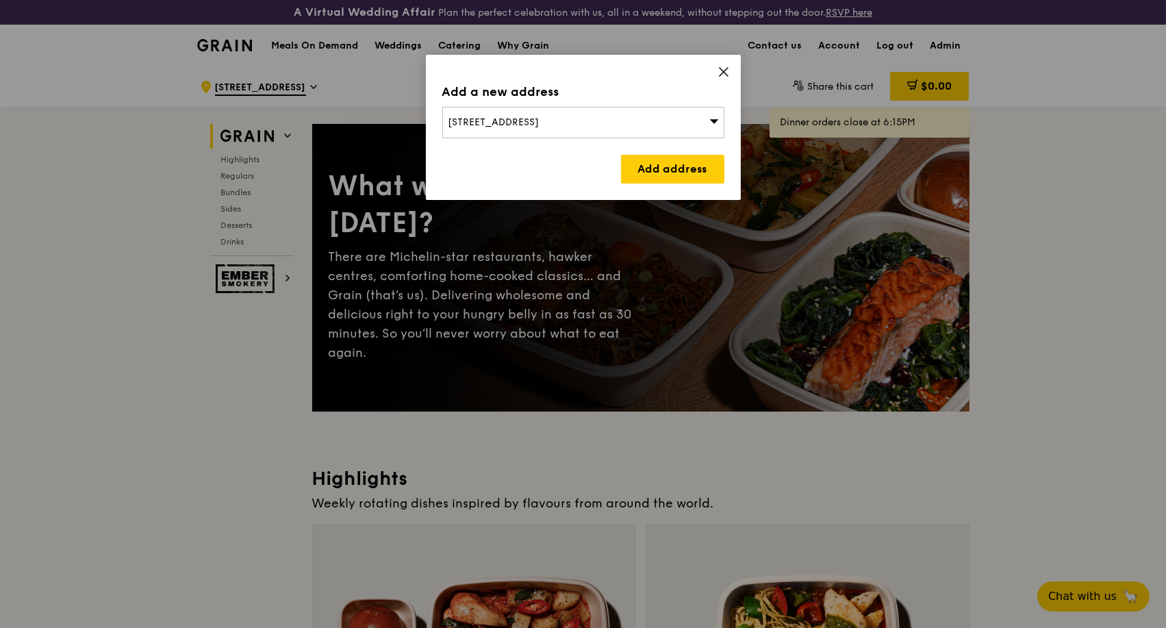
click at [712, 116] on icon at bounding box center [715, 121] width 10 height 10
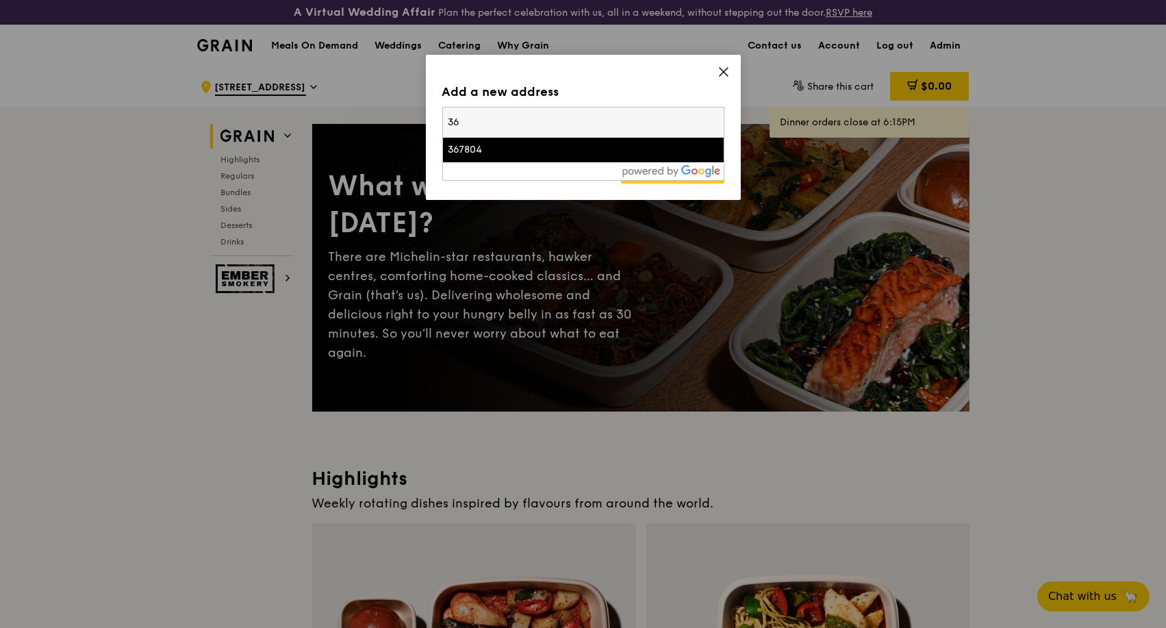
type input "3"
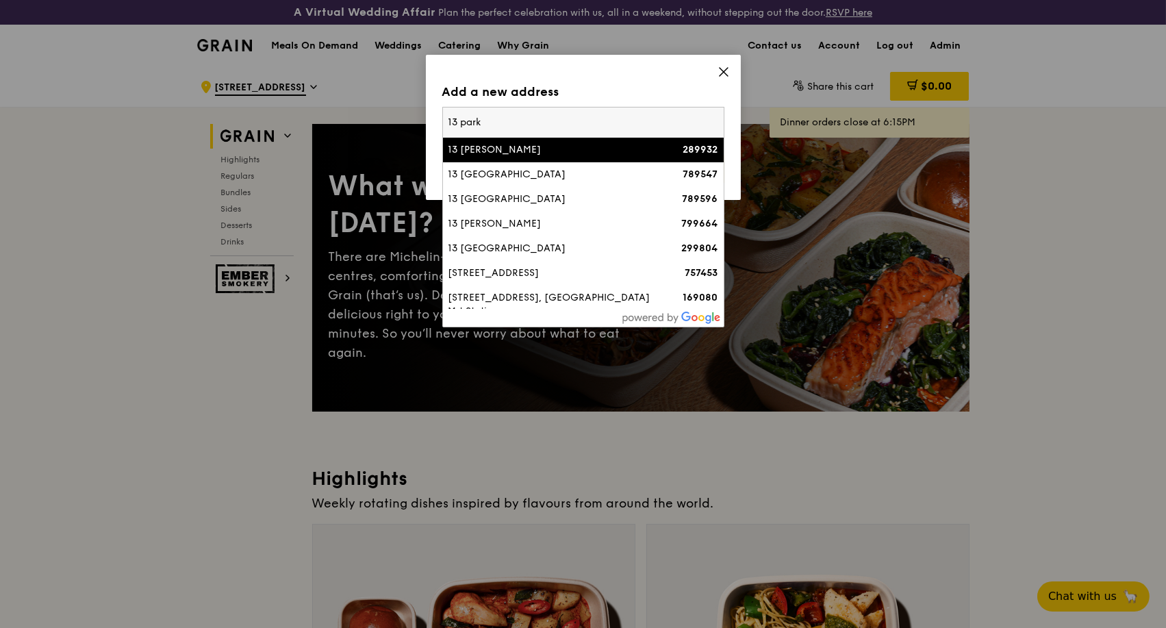
type input "13 park"
drag, startPoint x: 464, startPoint y: 120, endPoint x: 429, endPoint y: 120, distance: 35.6
click at [429, 120] on div "Add a new address Please enter three or more characters 13 park 13 Adam Park 28…" at bounding box center [583, 127] width 315 height 145
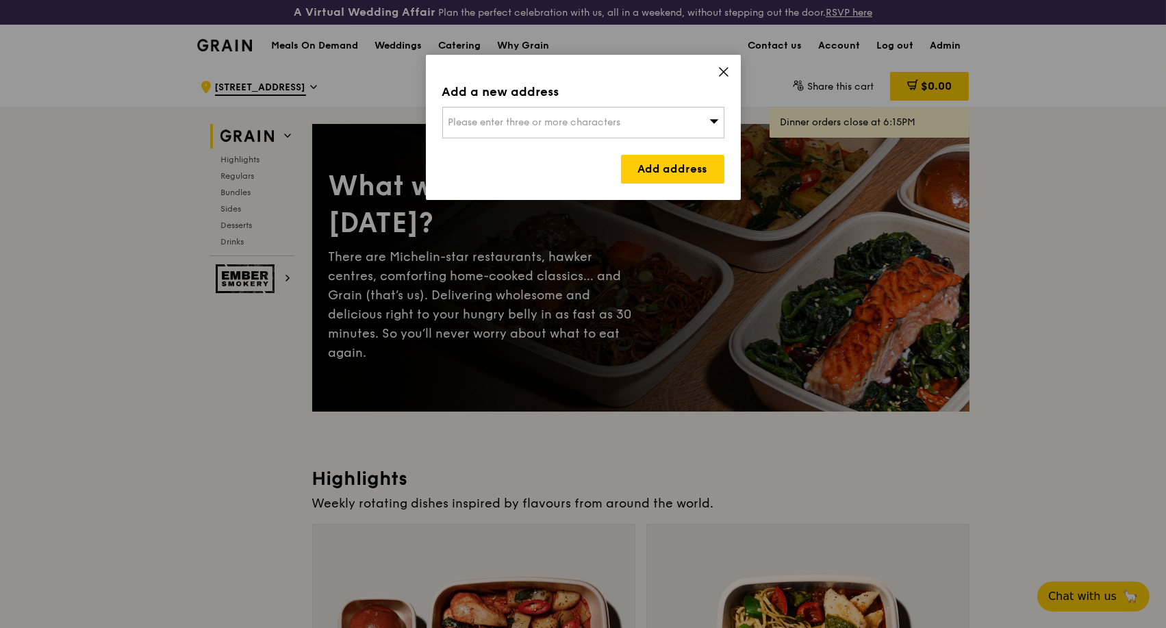
click at [538, 123] on span "Please enter three or more characters" at bounding box center [535, 122] width 173 height 12
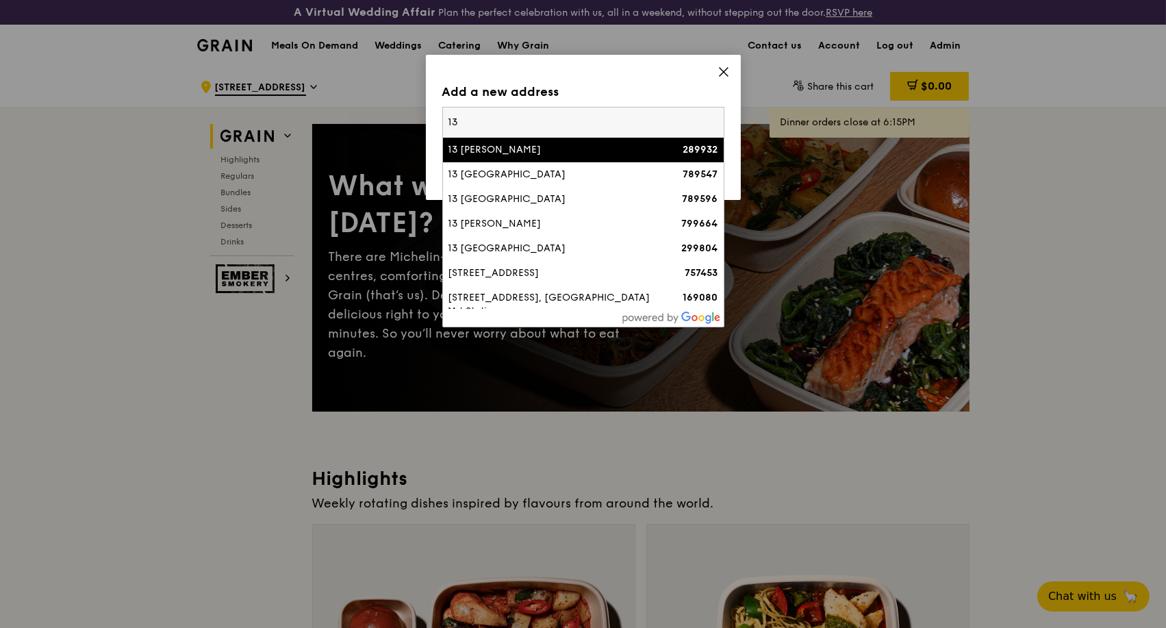
type input "1"
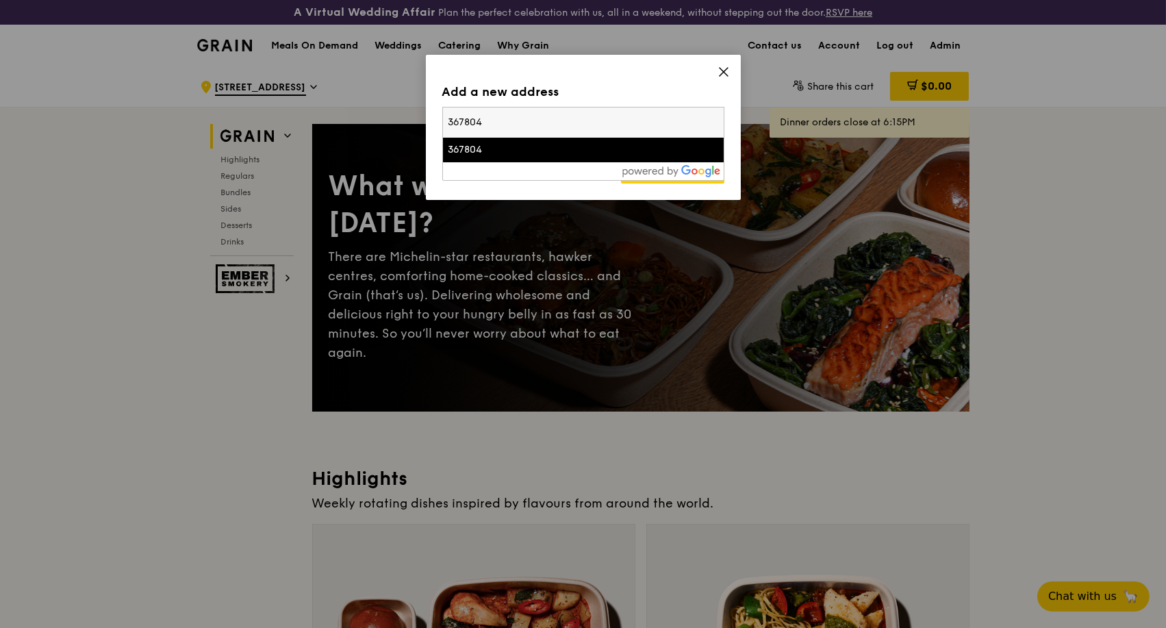
type input "367804"
click at [727, 67] on icon at bounding box center [724, 72] width 12 height 12
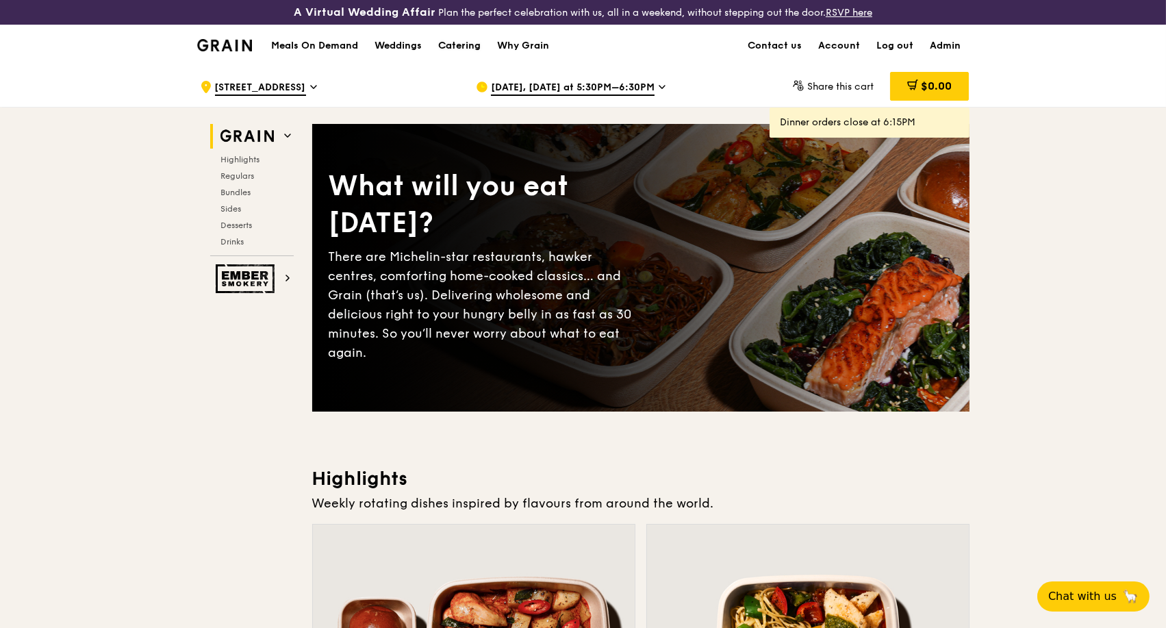
click at [478, 44] on div "Catering" at bounding box center [459, 45] width 42 height 41
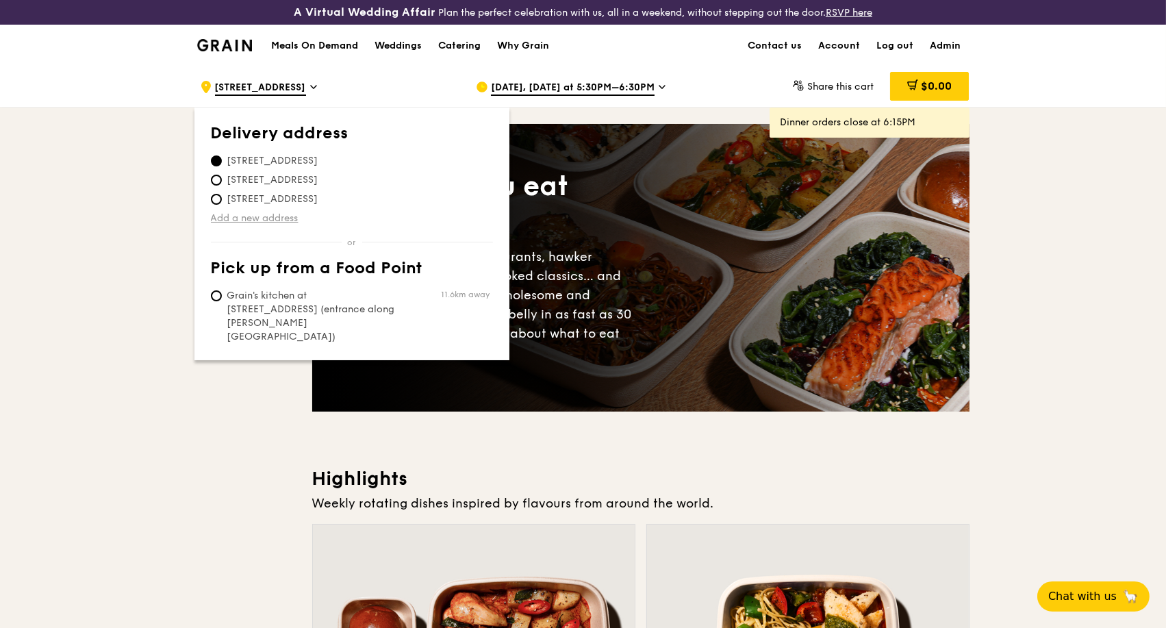
click at [275, 213] on link "Add a new address" at bounding box center [352, 219] width 282 height 14
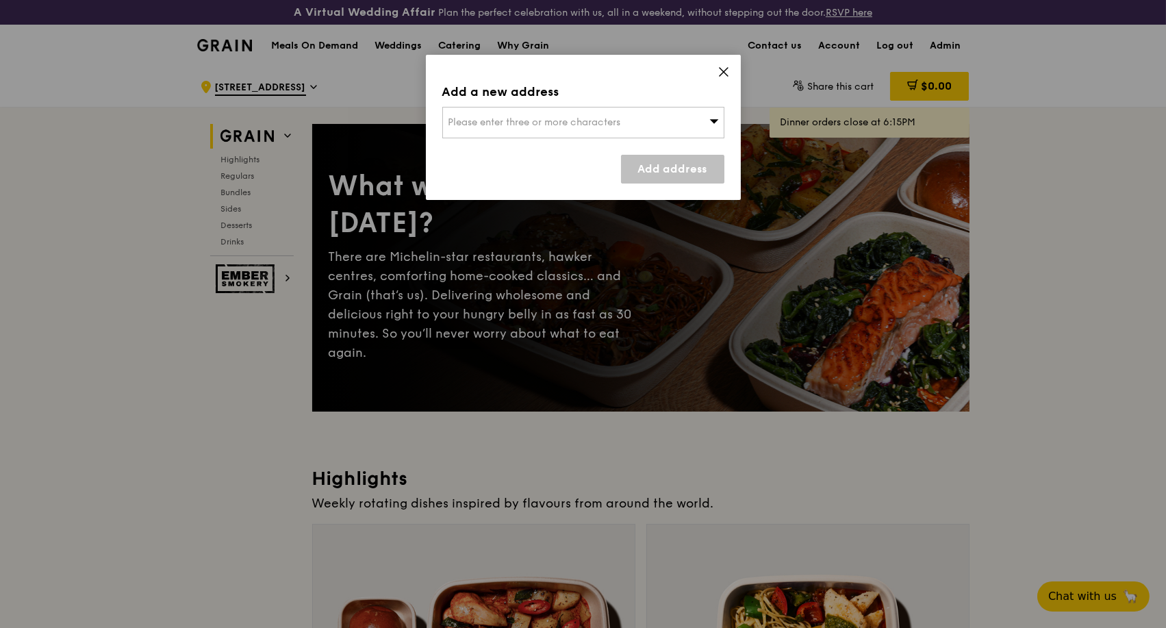
click at [573, 136] on div "Please enter three or more characters" at bounding box center [583, 123] width 282 height 32
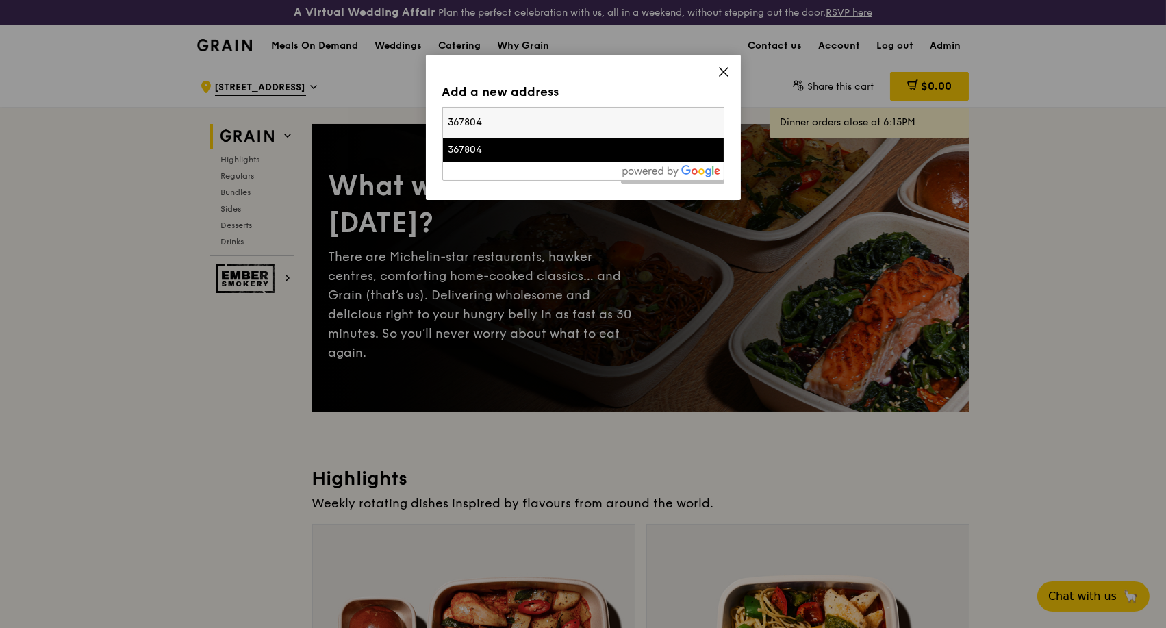
type input "367804"
click at [491, 143] on div "367804" at bounding box center [550, 150] width 203 height 14
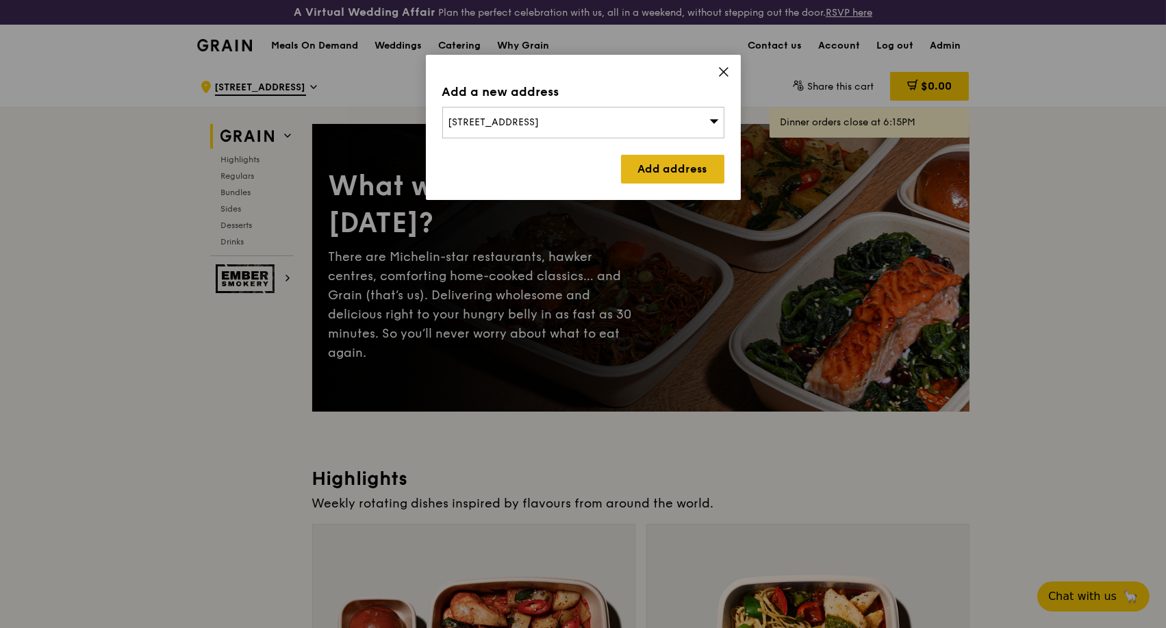
click at [674, 167] on link "Add address" at bounding box center [672, 169] width 103 height 29
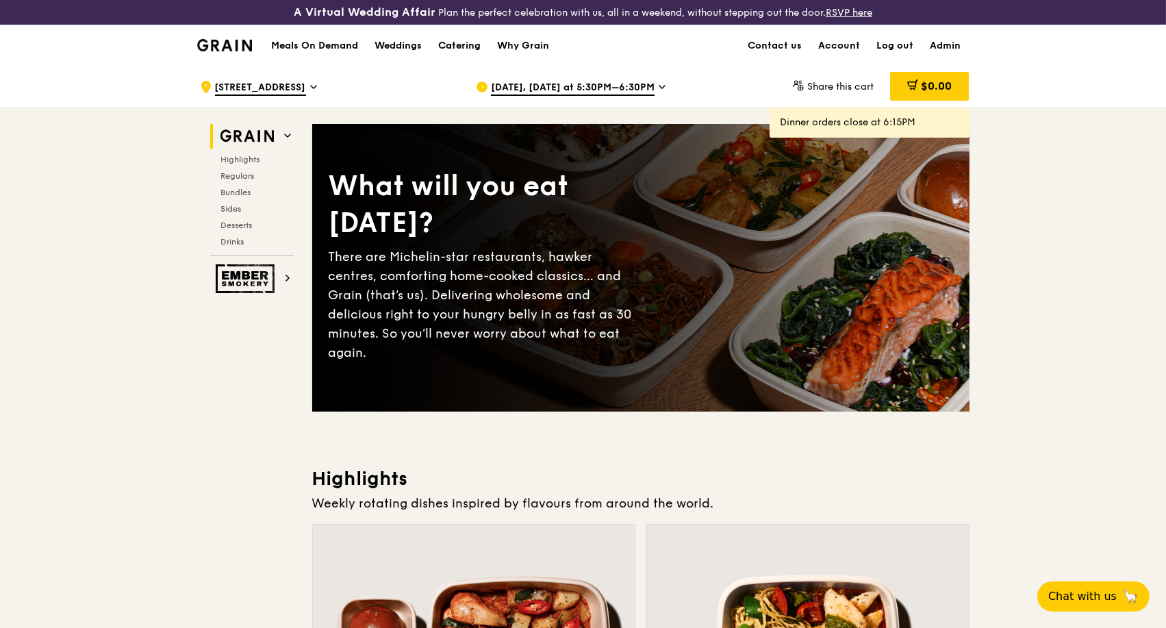
click at [469, 48] on div "Catering" at bounding box center [459, 45] width 42 height 41
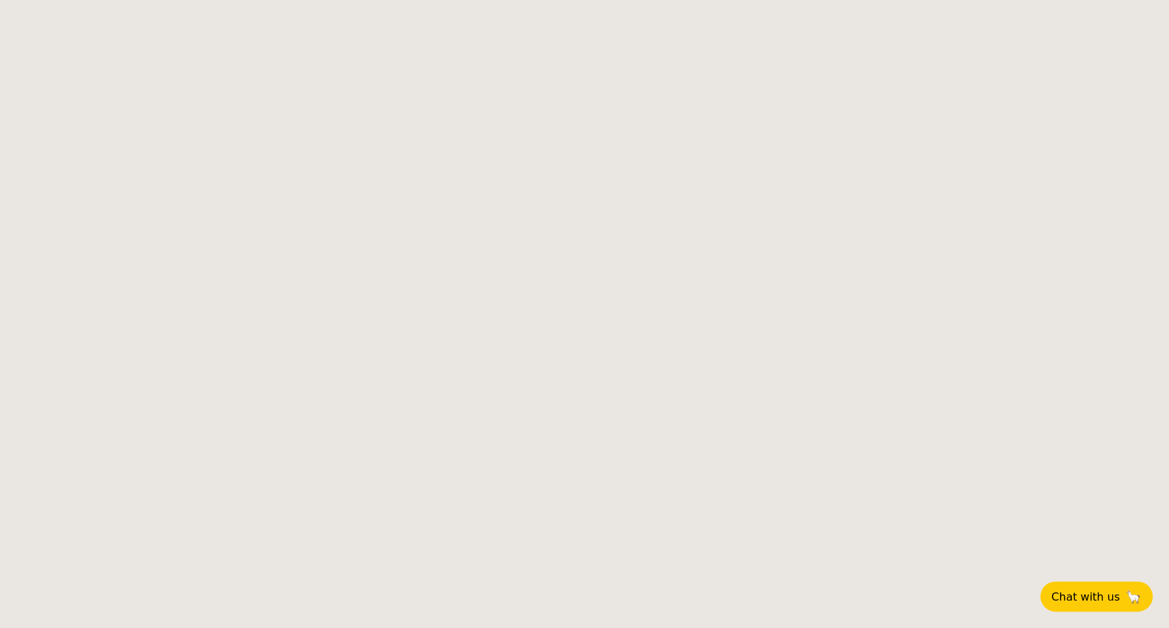
select select
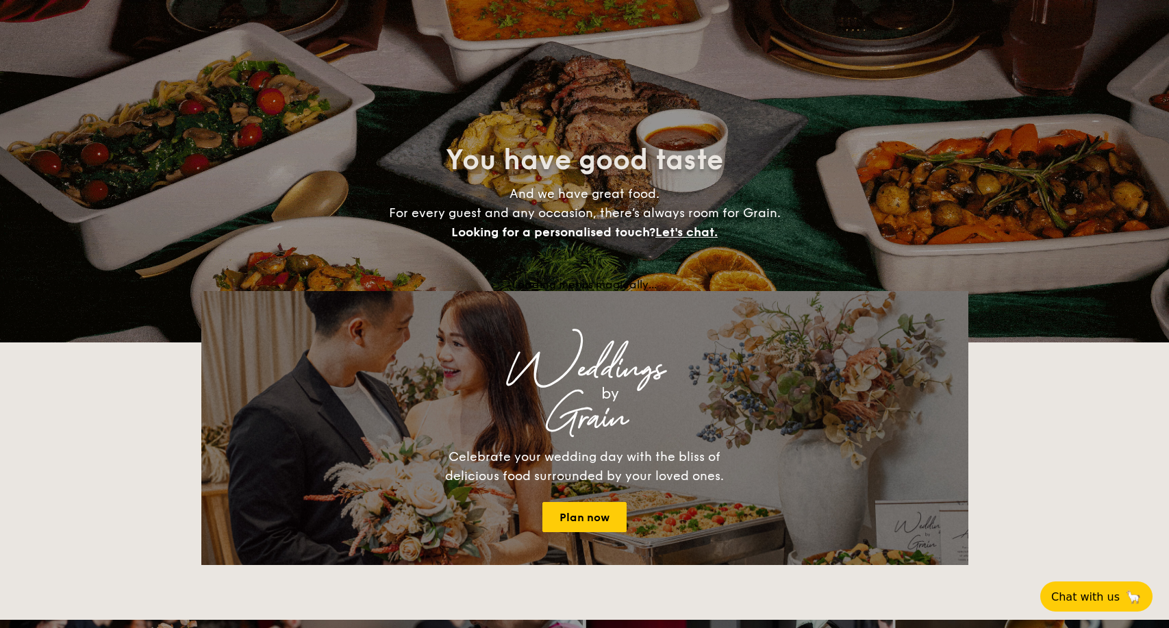
select select
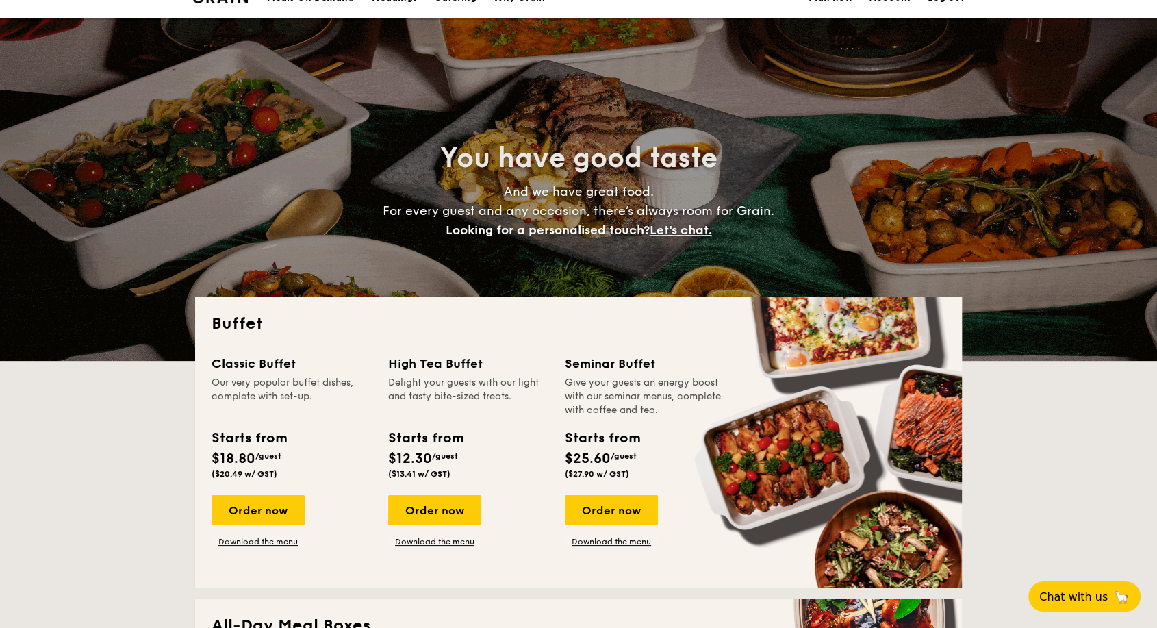
scroll to position [76, 0]
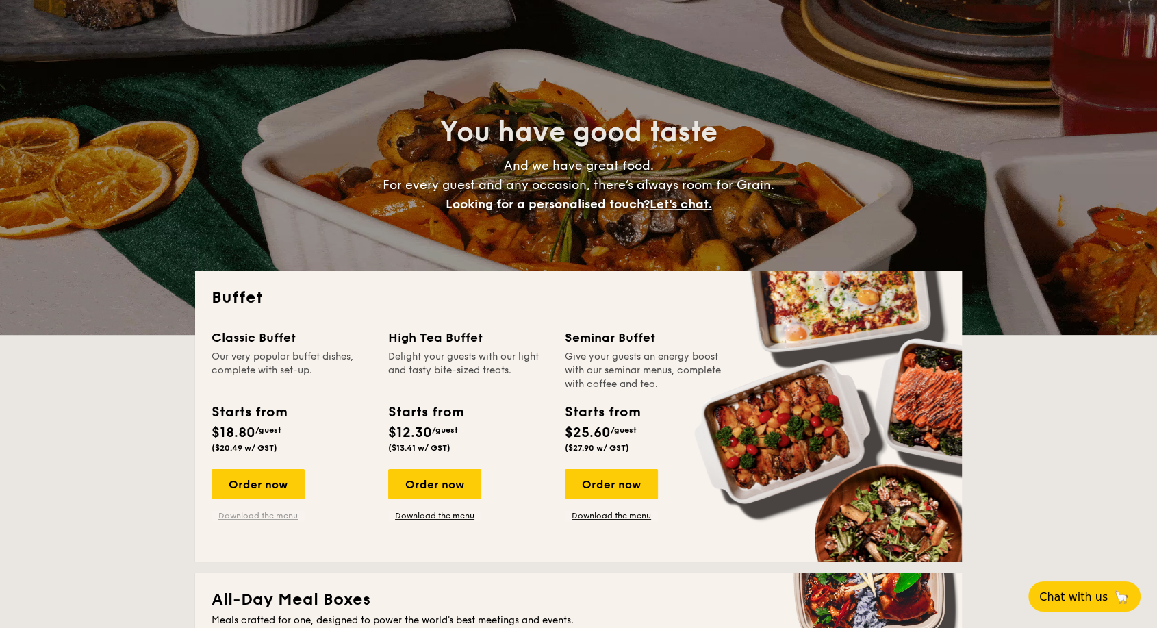
click at [268, 510] on link "Download the menu" at bounding box center [258, 515] width 93 height 11
